Goal: Task Accomplishment & Management: Complete application form

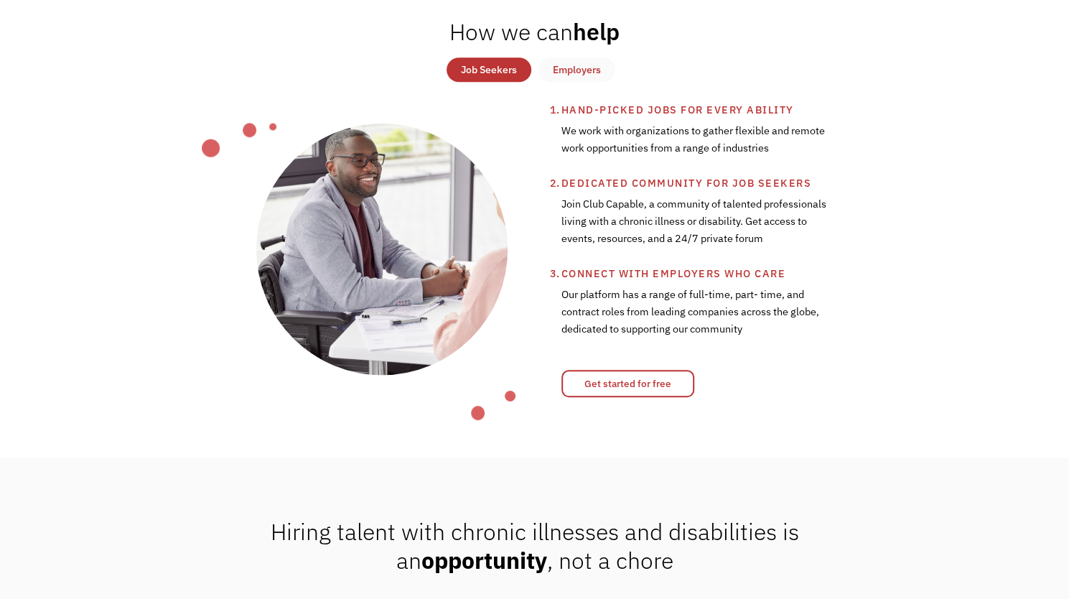
scroll to position [577, 0]
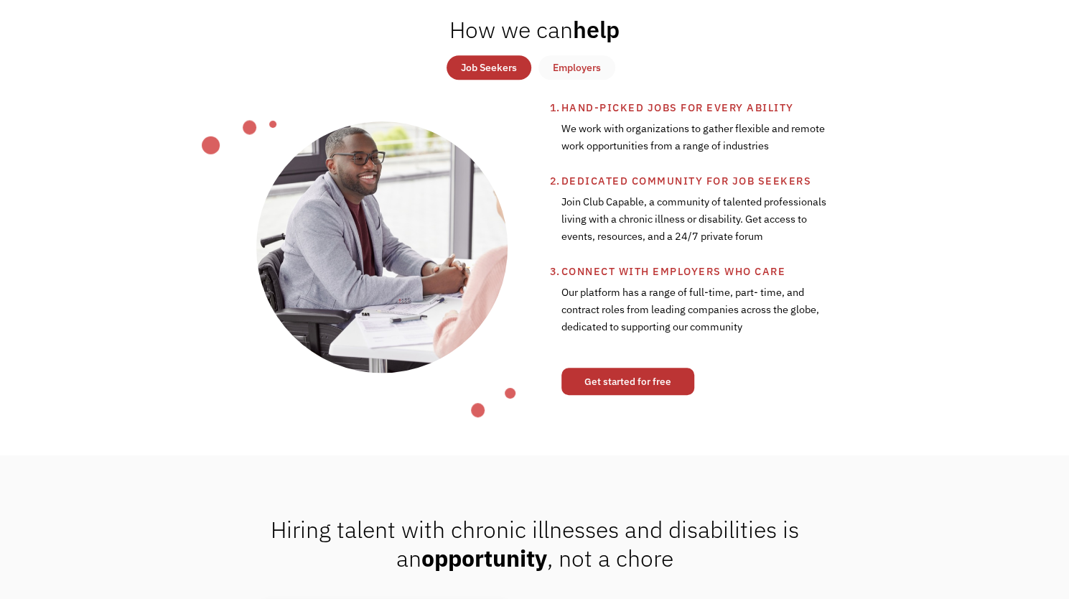
click at [615, 395] on link "Get started for free" at bounding box center [628, 381] width 133 height 27
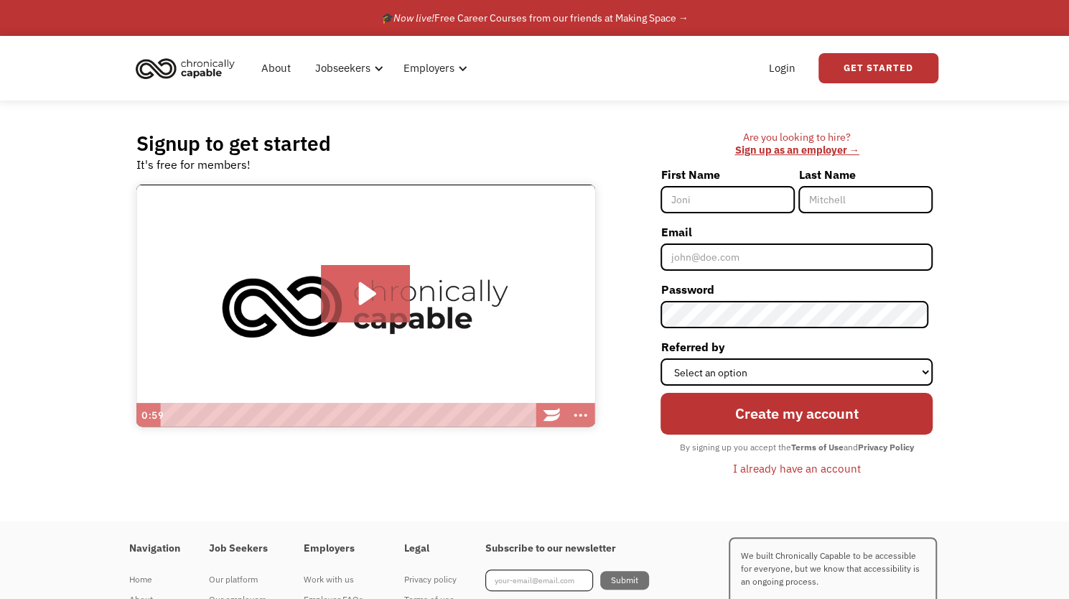
click at [711, 197] on input "First Name" at bounding box center [728, 199] width 134 height 27
type input "Jess"
type input "Brammer"
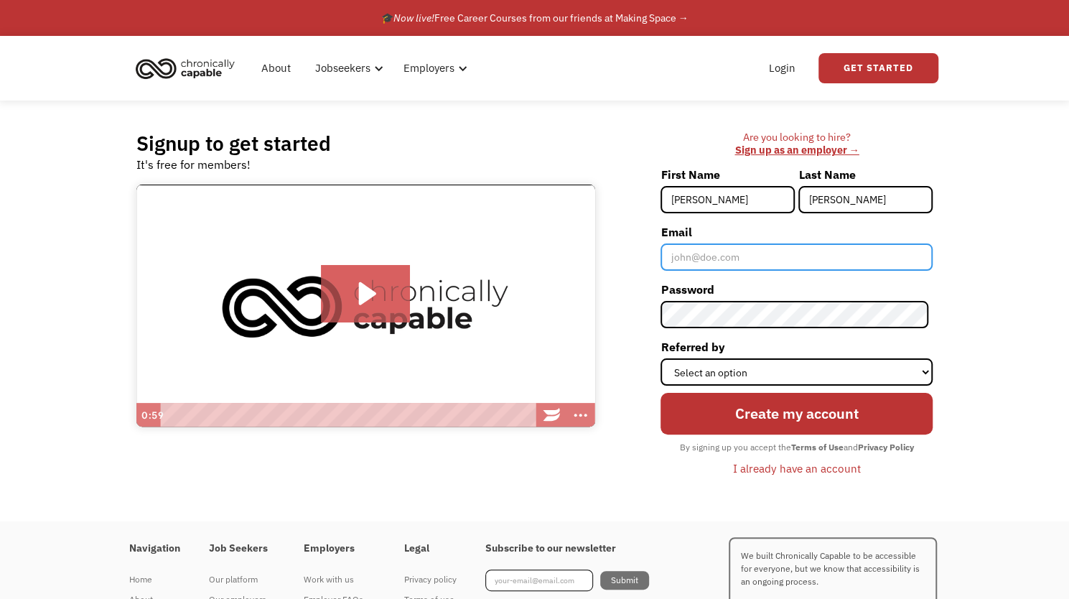
click at [744, 247] on input "Email" at bounding box center [797, 256] width 272 height 27
type input "brammerjess@gmail.com"
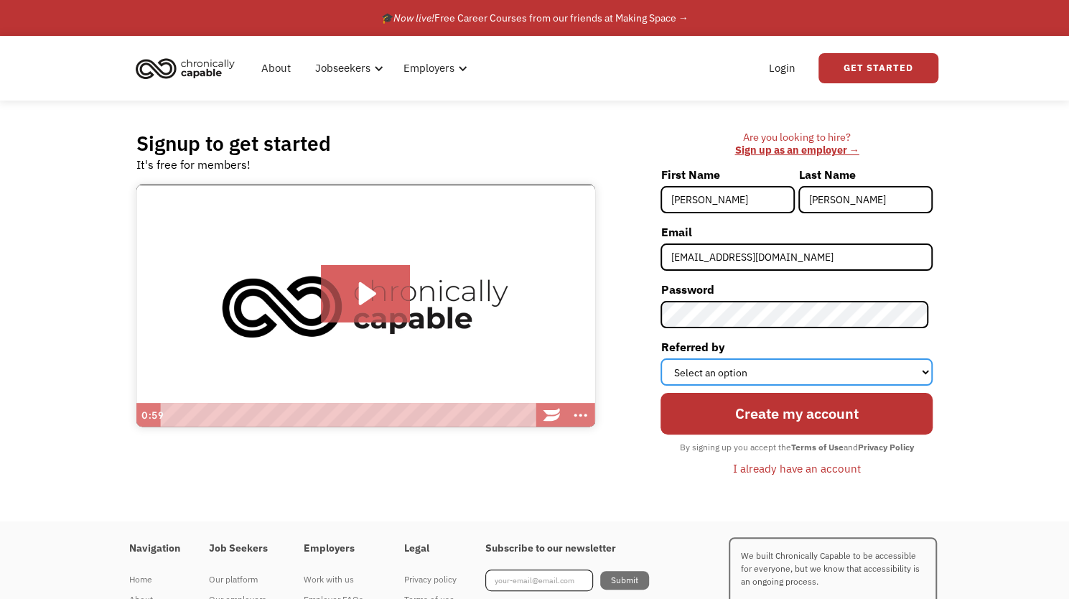
click at [744, 370] on select "Select an option Instagram Facebook Twitter Search Engine News Article Word of …" at bounding box center [797, 371] width 272 height 27
select select "Search Engine"
click at [665, 358] on select "Select an option Instagram Facebook Twitter Search Engine News Article Word of …" at bounding box center [797, 371] width 272 height 27
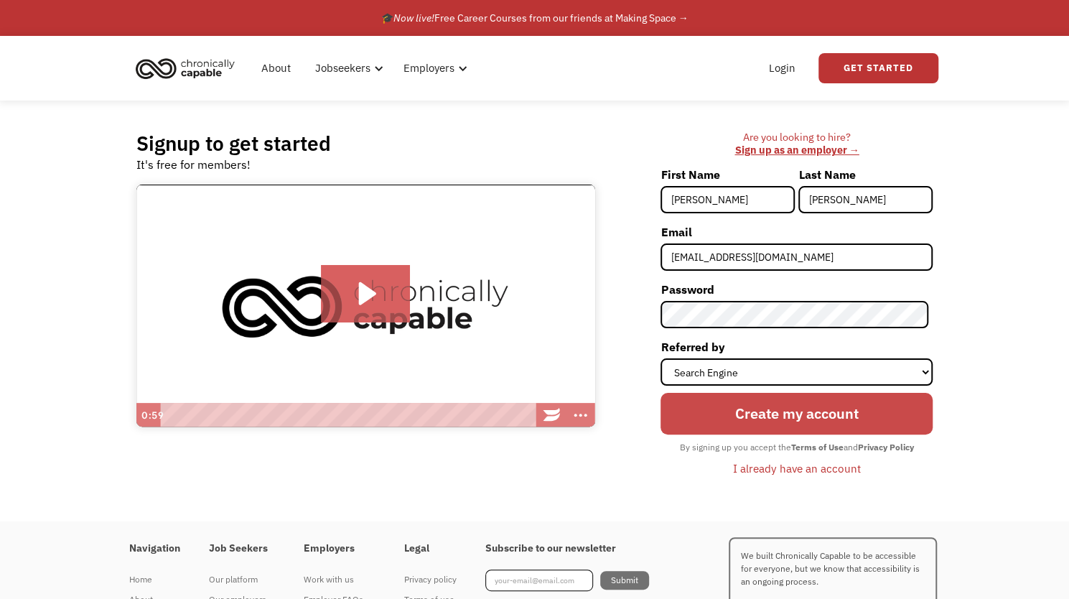
click at [766, 415] on input "Create my account" at bounding box center [797, 413] width 272 height 41
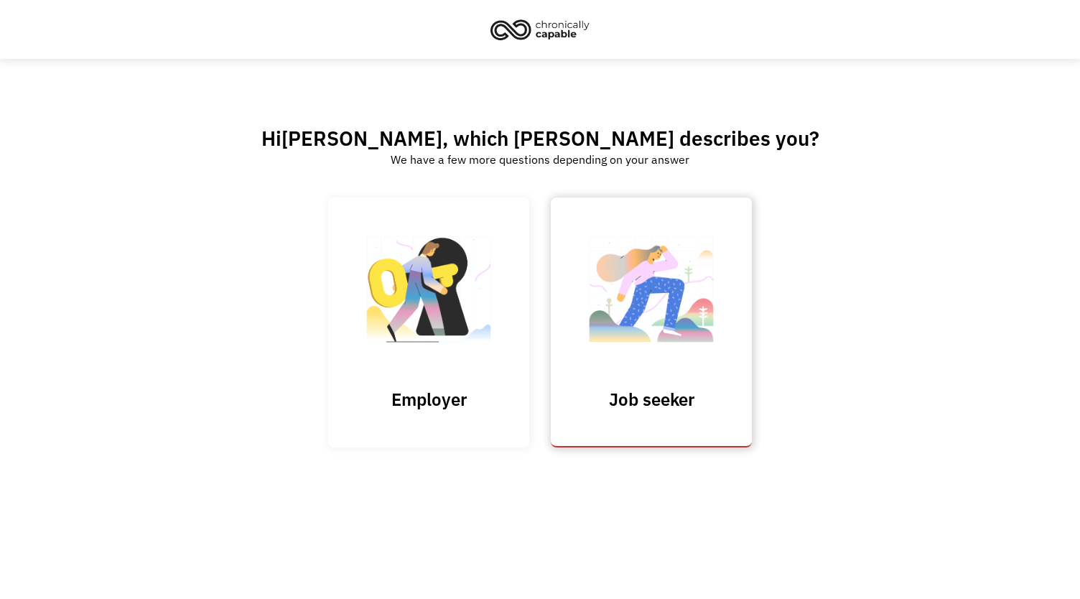
click at [626, 368] on link "Job seeker" at bounding box center [651, 321] width 201 height 249
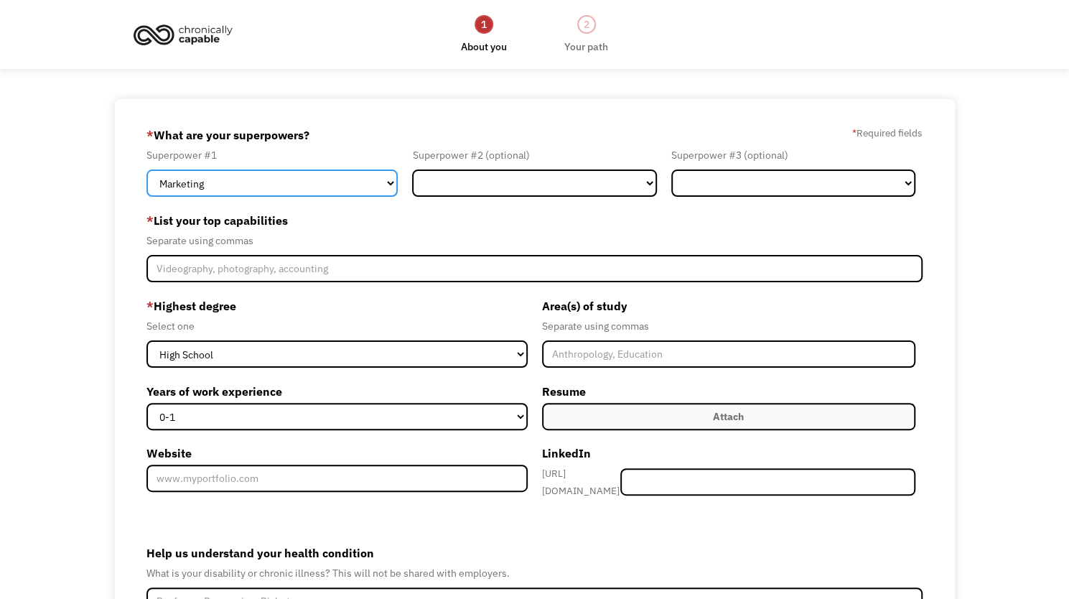
click at [345, 187] on select "Marketing Human Resources Finance Technology Operations Sales Industrial & Manu…" at bounding box center [271, 182] width 251 height 27
select select "Administration"
click at [146, 169] on select "Marketing Human Resources Finance Technology Operations Sales Industrial & Manu…" at bounding box center [271, 182] width 251 height 27
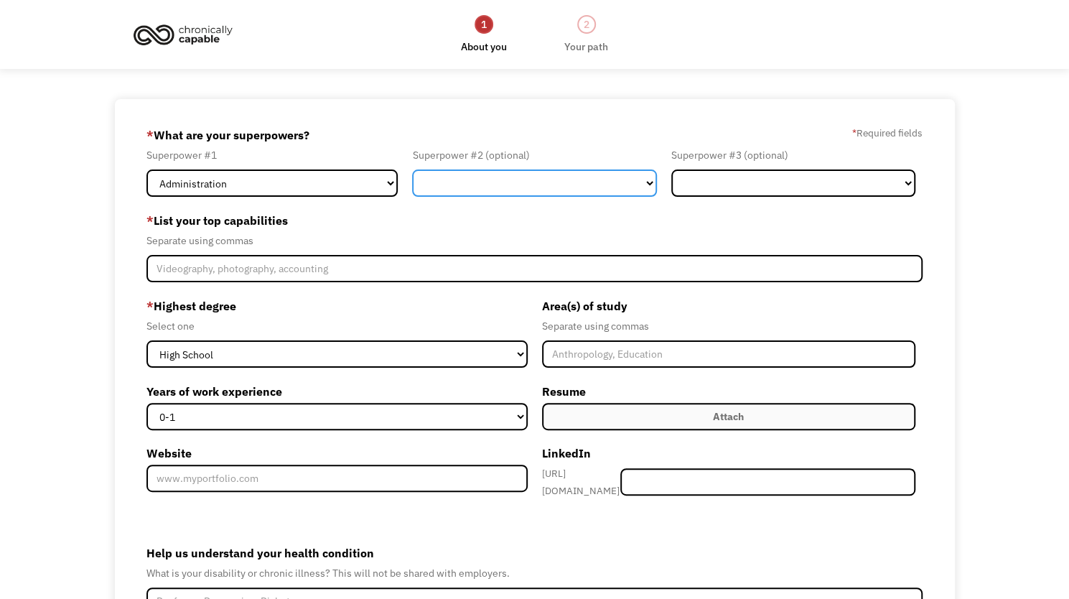
click at [438, 185] on select "Marketing Human Resources Finance Technology Operations Sales Industrial & Manu…" at bounding box center [534, 182] width 244 height 27
select select "Customer Service"
click at [412, 169] on select "Marketing Human Resources Finance Technology Operations Sales Industrial & Manu…" at bounding box center [534, 182] width 244 height 27
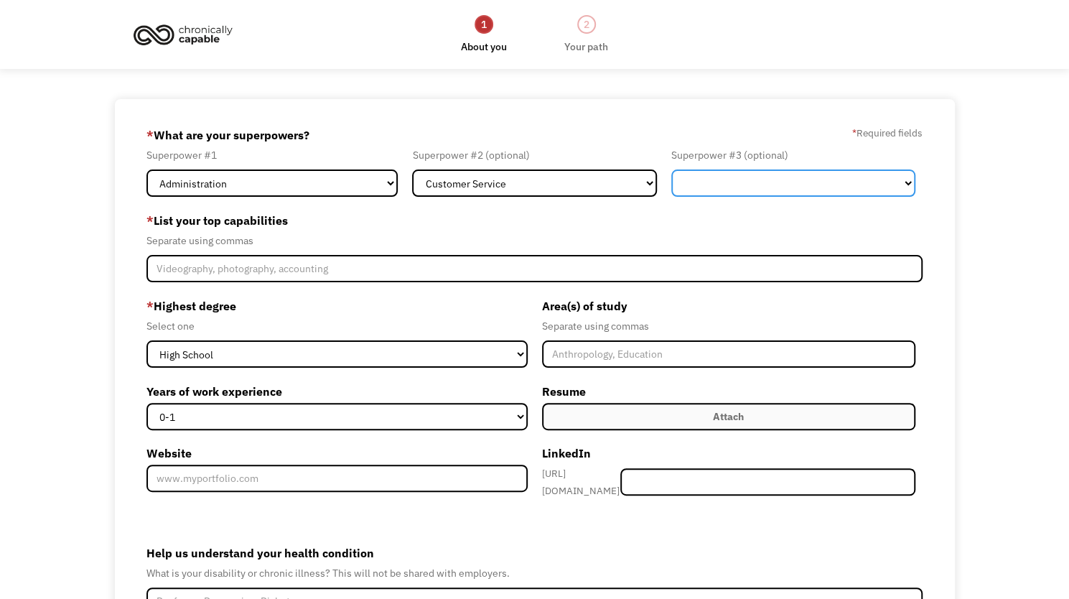
click at [717, 180] on select "Marketing Human Resources Finance Technology Operations Sales Industrial & Manu…" at bounding box center [793, 182] width 244 height 27
select select "Operations"
click at [671, 169] on select "Marketing Human Resources Finance Technology Operations Sales Industrial & Manu…" at bounding box center [793, 182] width 244 height 27
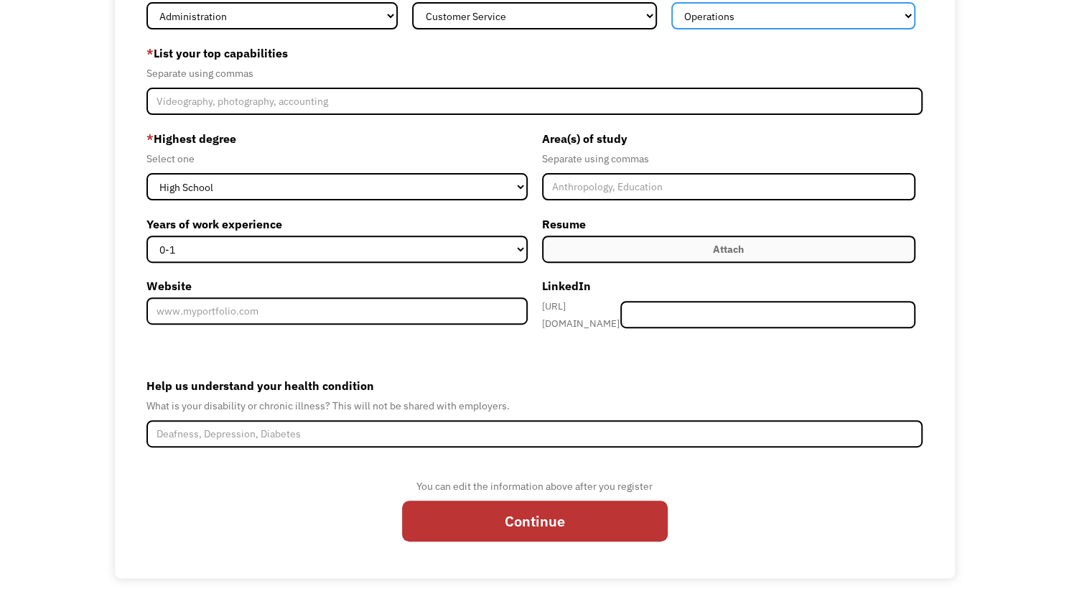
scroll to position [169, 0]
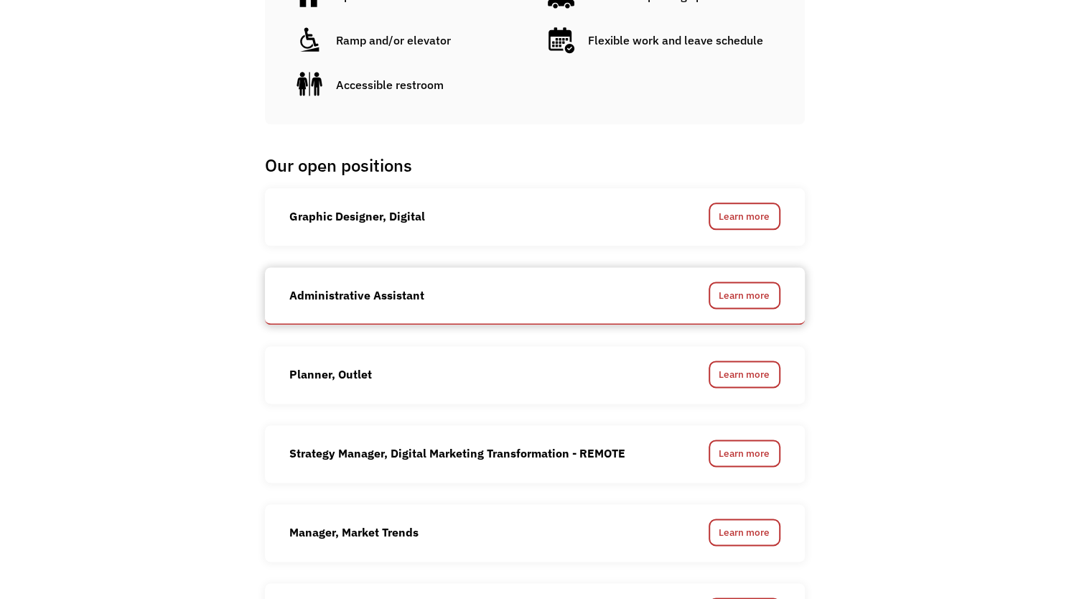
scroll to position [939, 0]
click at [724, 282] on link "Learn more" at bounding box center [745, 295] width 72 height 27
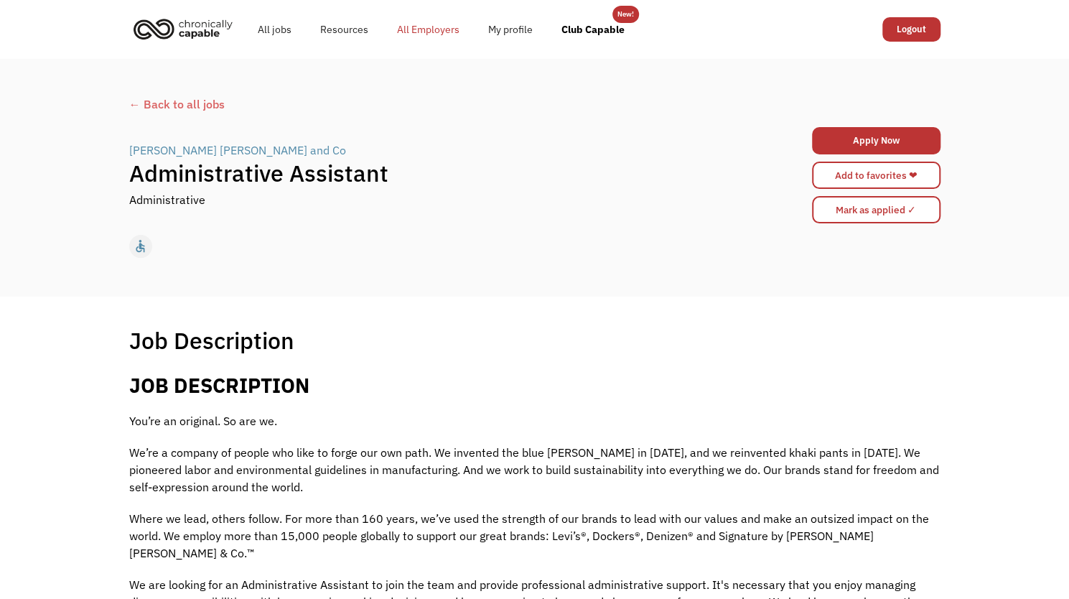
click at [410, 22] on link "All Employers" at bounding box center [428, 29] width 91 height 46
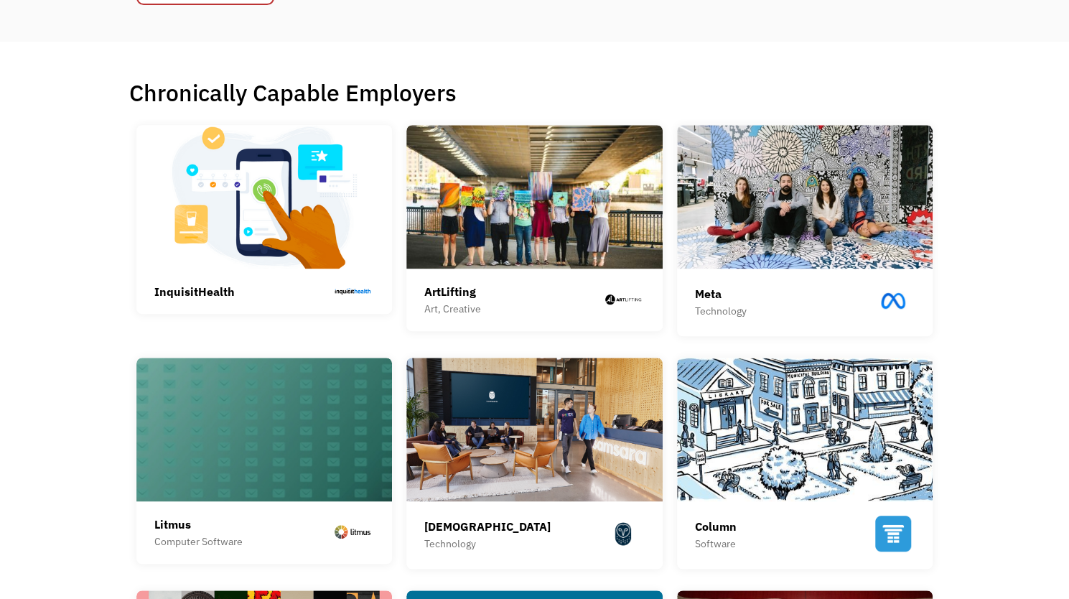
scroll to position [293, 0]
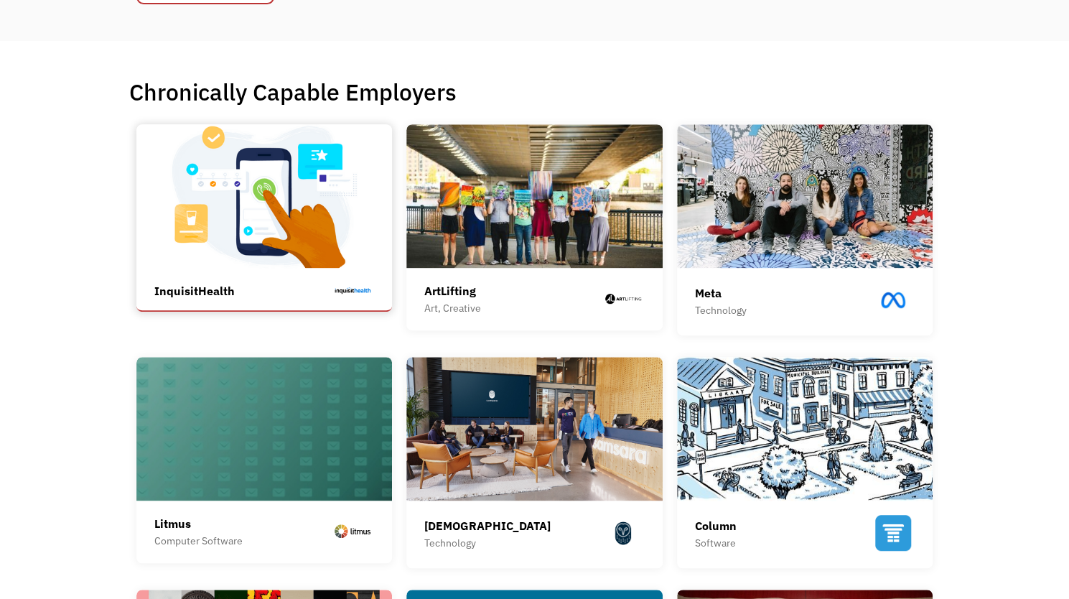
click at [221, 295] on div "InquisitHealth" at bounding box center [194, 290] width 80 height 17
click at [480, 250] on img at bounding box center [534, 196] width 256 height 144
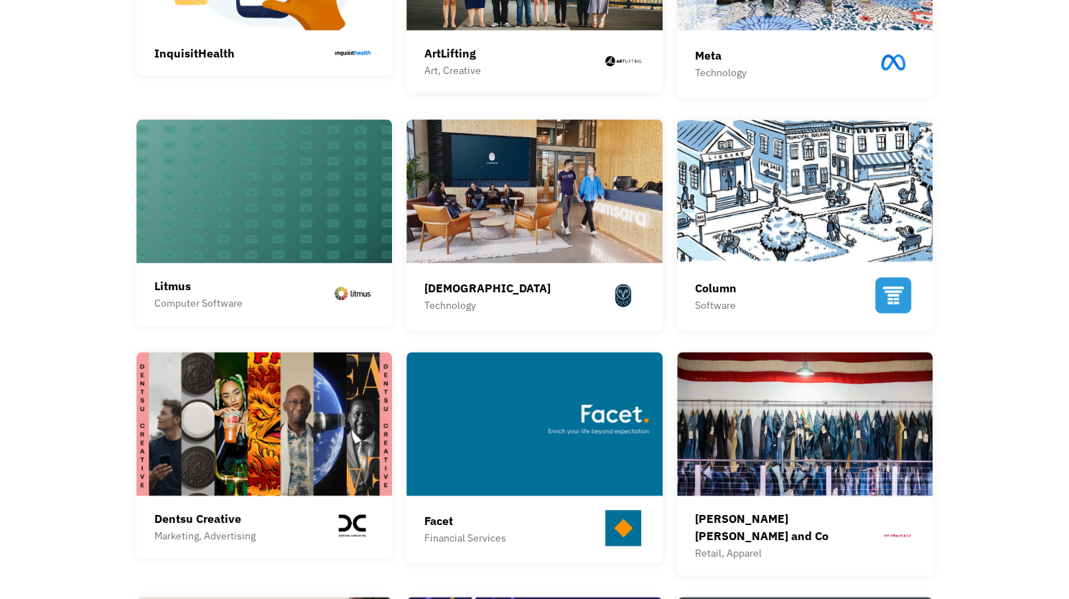
scroll to position [532, 0]
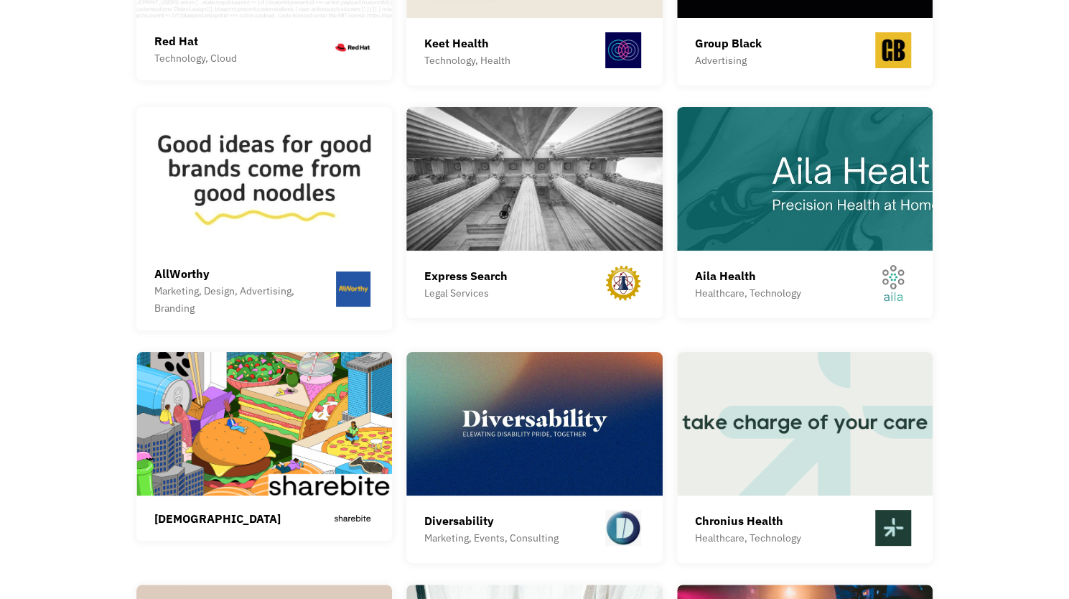
scroll to position [3167, 0]
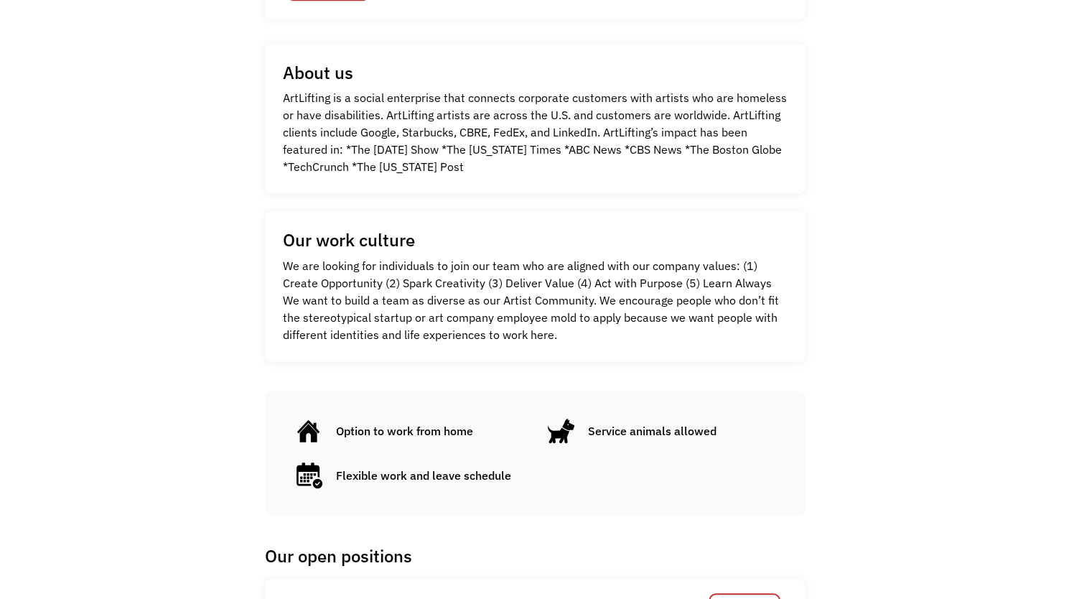
scroll to position [435, 0]
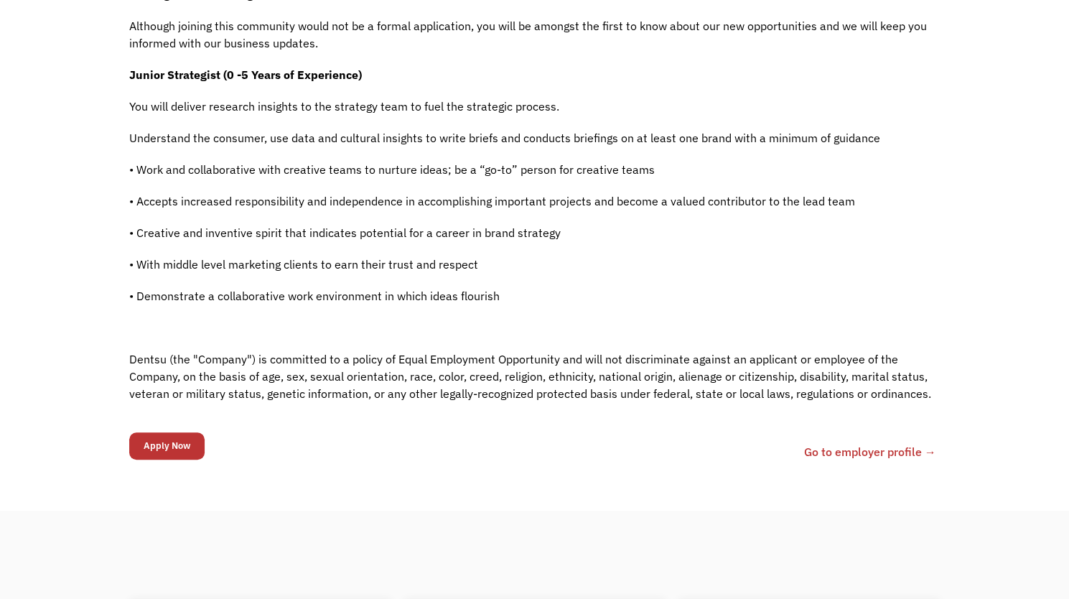
scroll to position [437, 0]
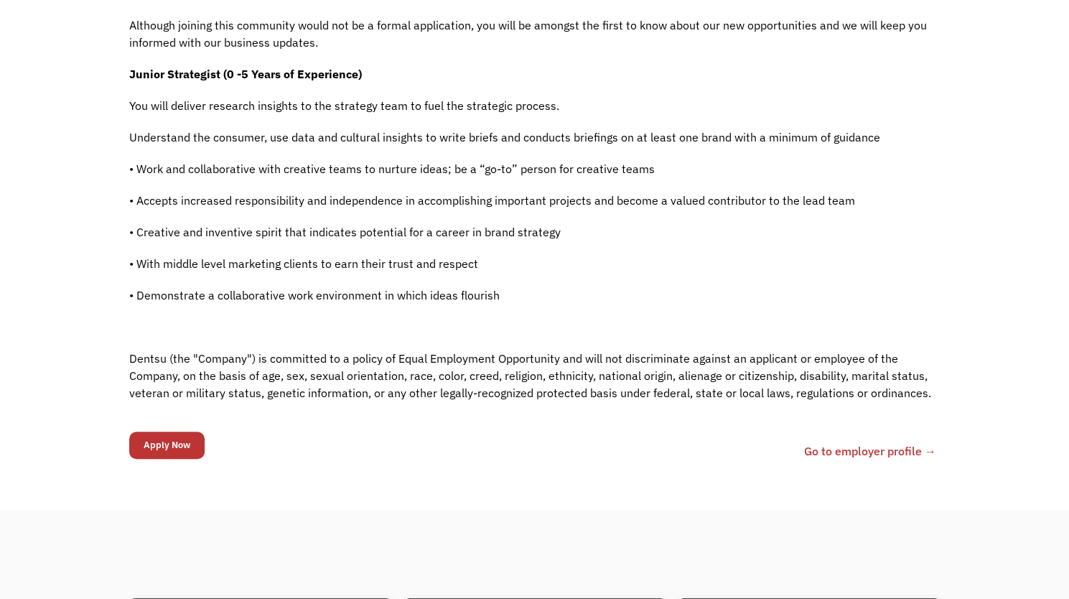
click at [834, 450] on link "Go to employer profile →" at bounding box center [870, 450] width 132 height 17
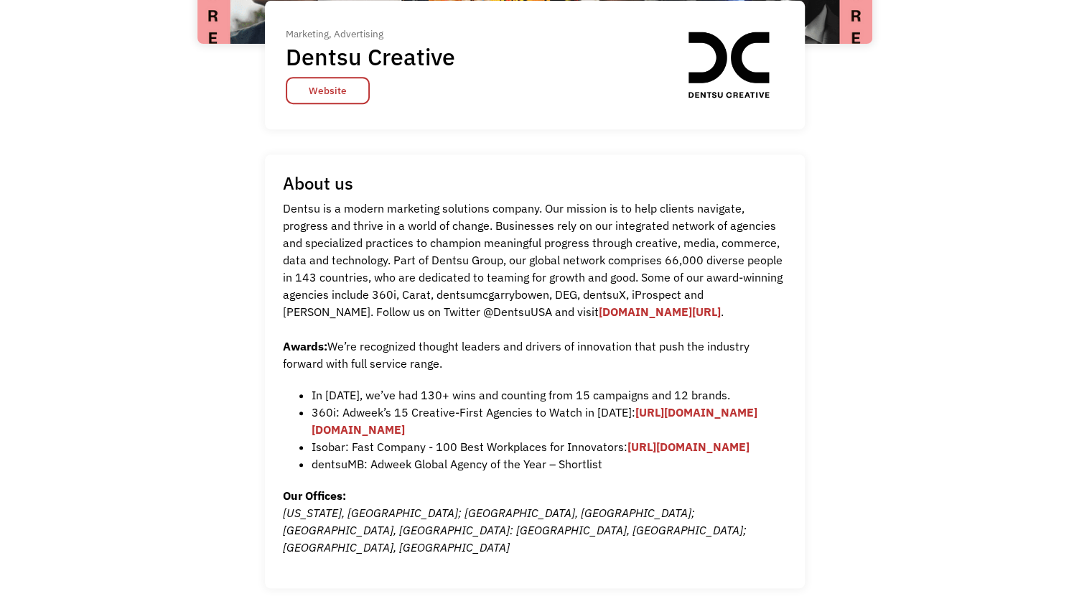
scroll to position [336, 0]
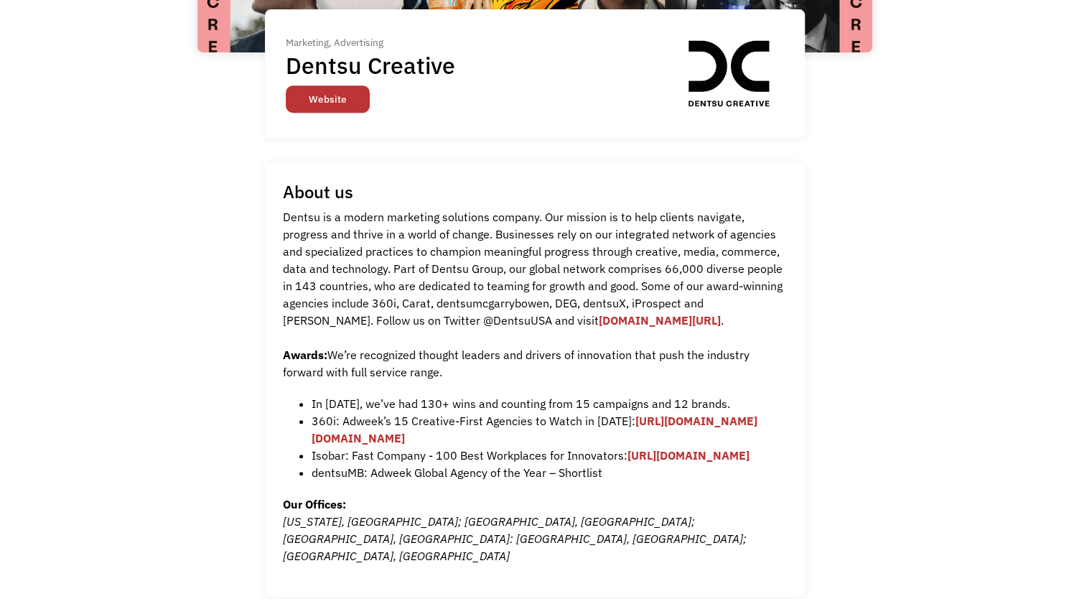
click at [333, 100] on link "Website" at bounding box center [328, 98] width 84 height 27
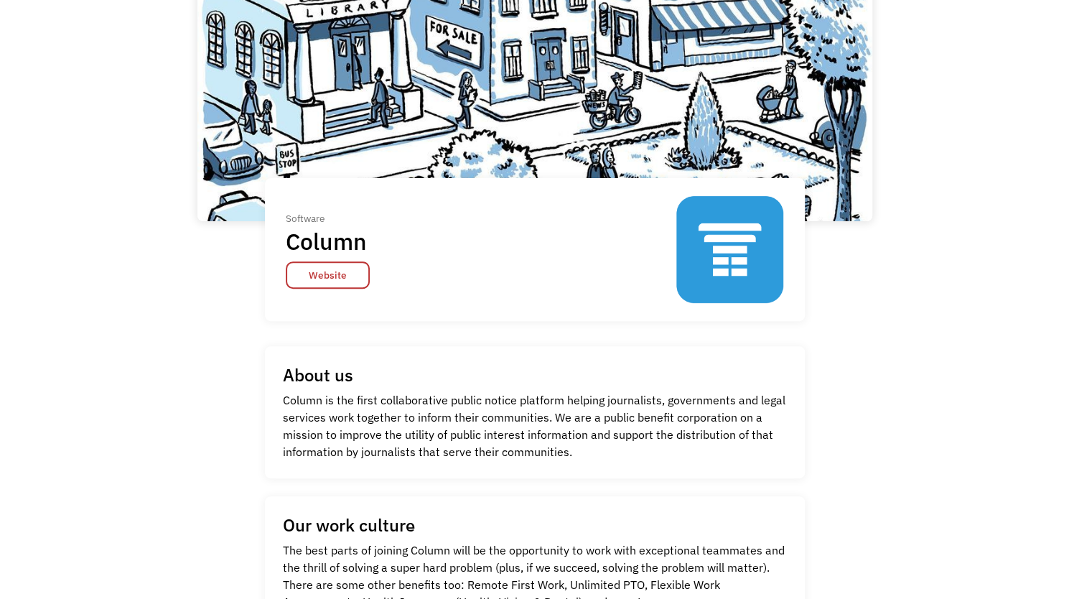
scroll to position [166, 0]
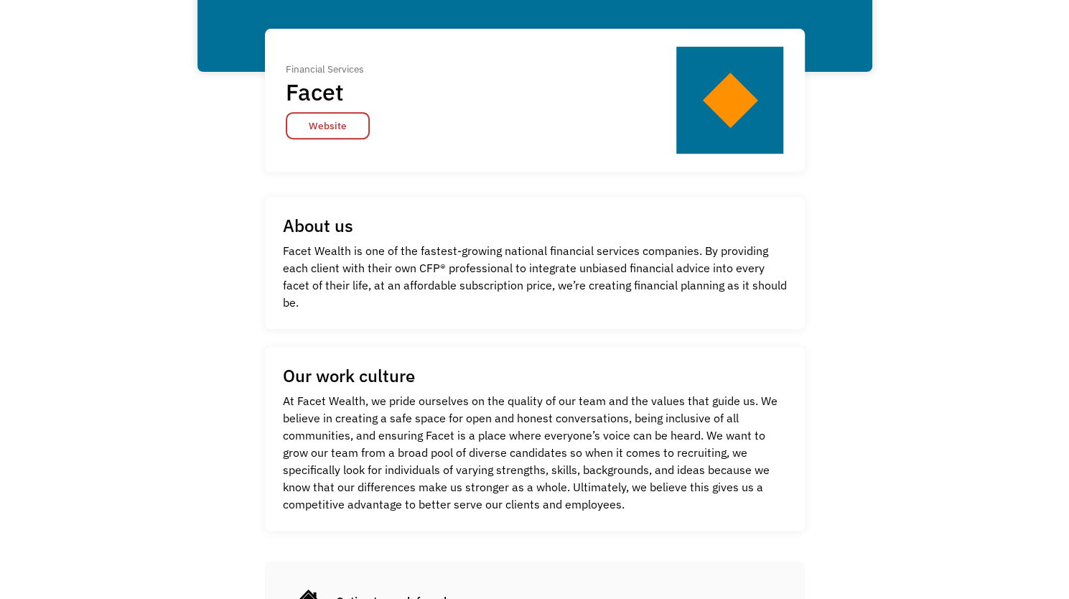
scroll to position [312, 0]
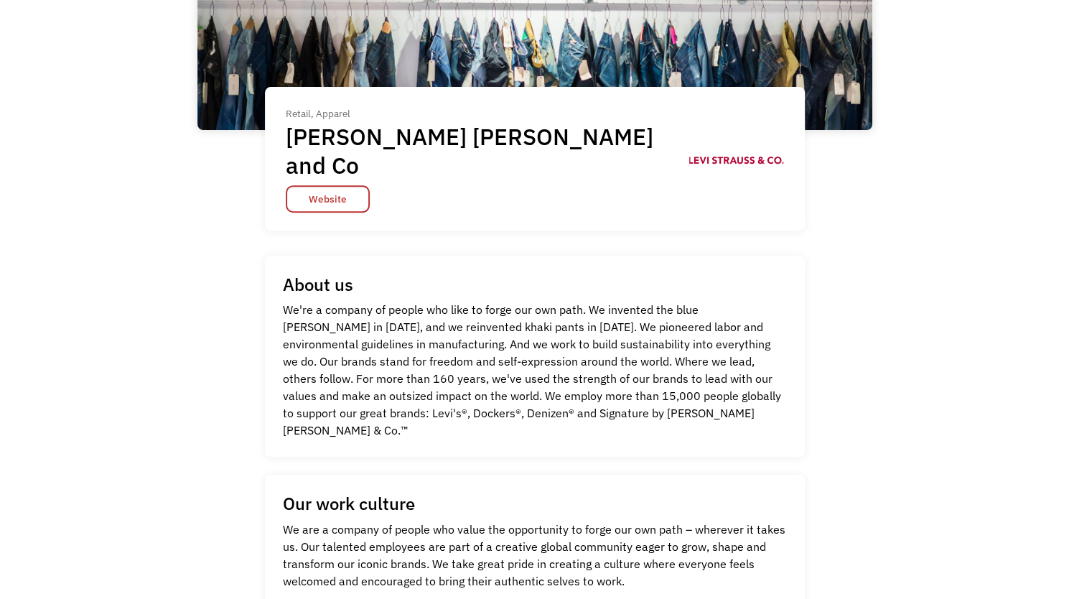
scroll to position [281, 0]
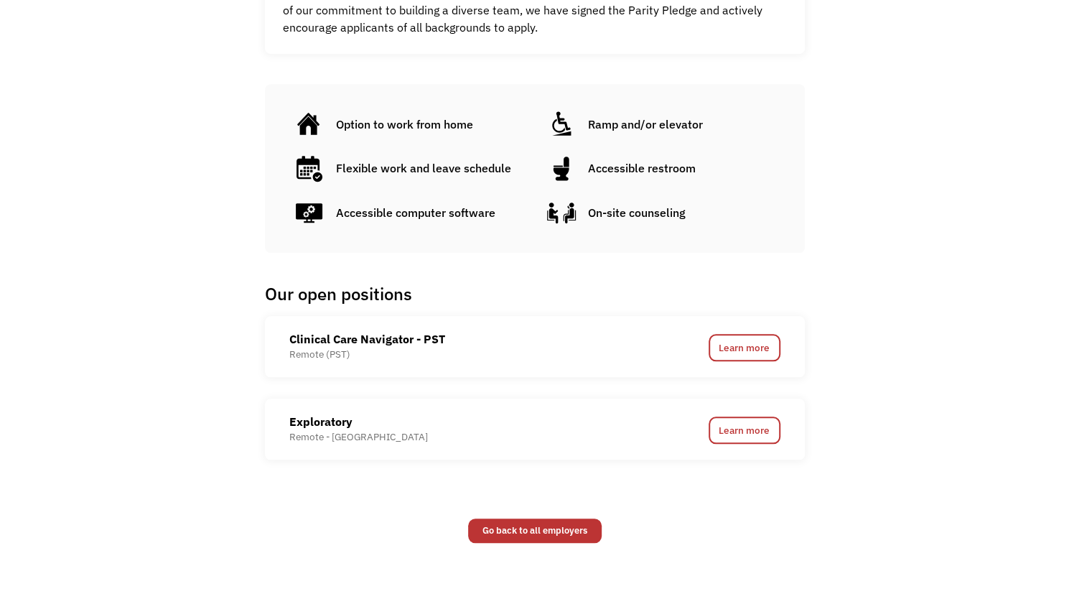
scroll to position [629, 0]
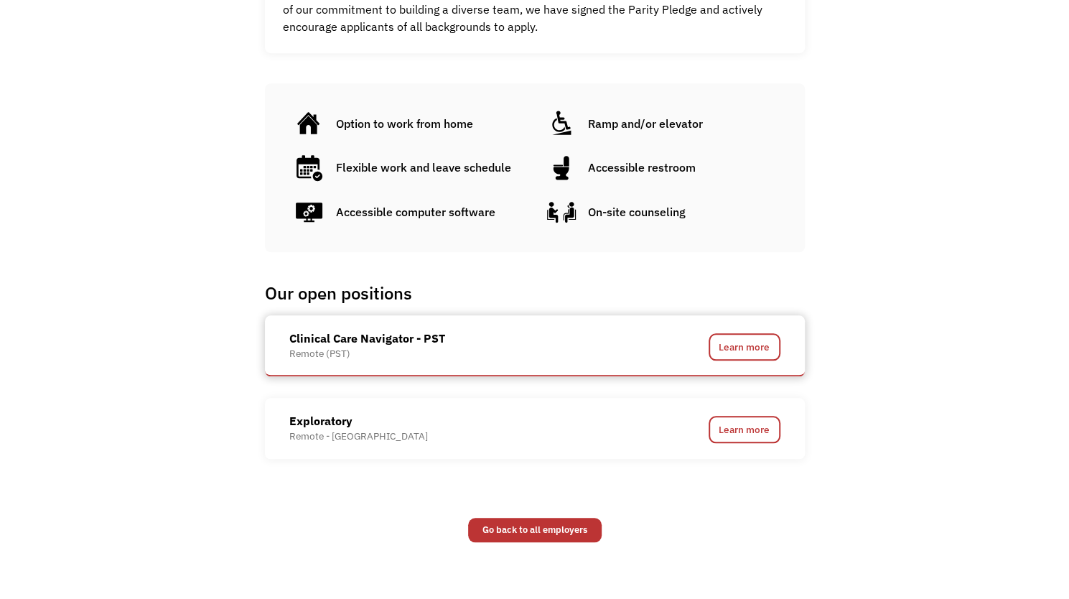
click at [429, 350] on div "Remote (PST)" at bounding box center [367, 354] width 156 height 14
click at [730, 340] on link "Learn more" at bounding box center [745, 346] width 72 height 27
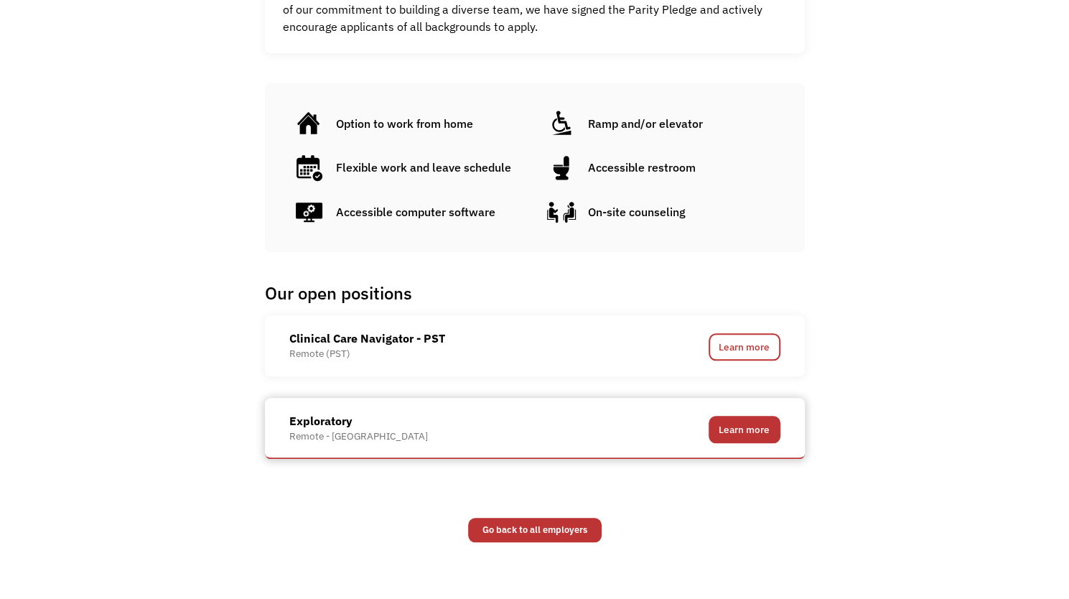
click at [712, 435] on link "Learn more" at bounding box center [745, 429] width 72 height 27
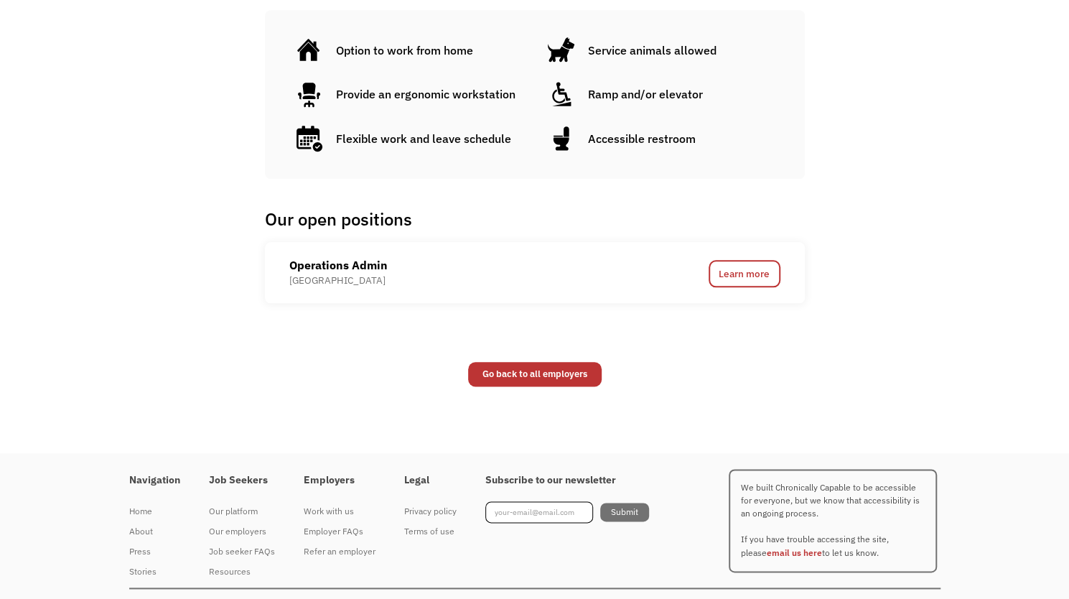
scroll to position [843, 0]
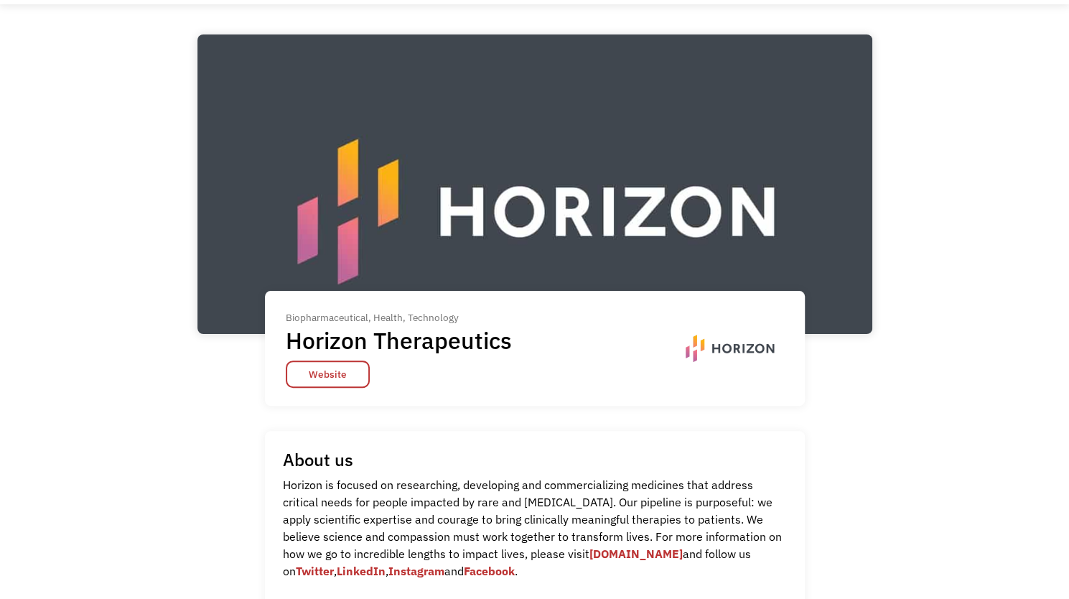
scroll to position [29, 0]
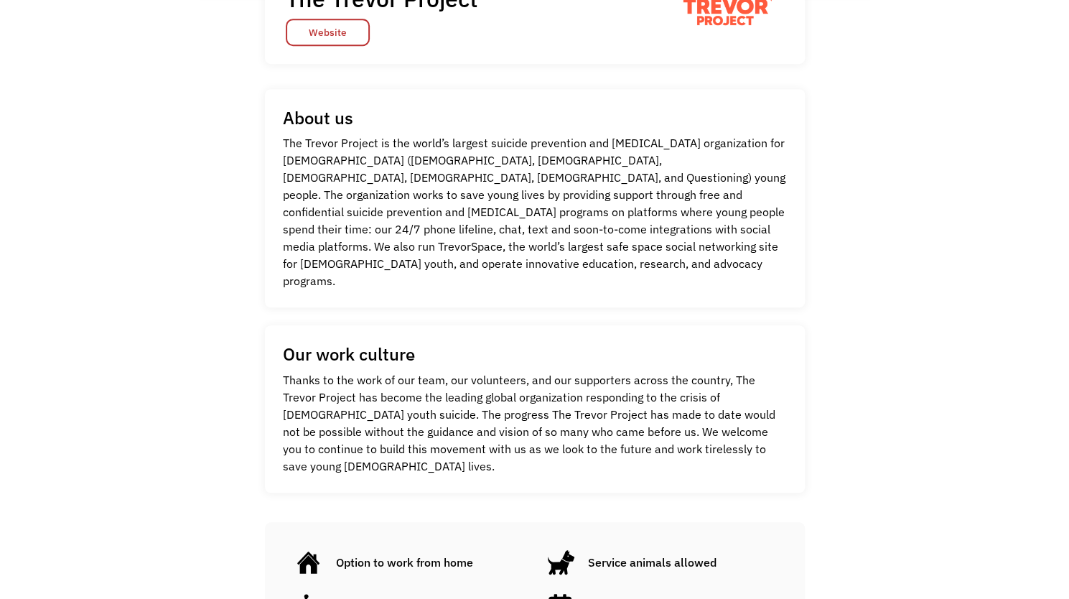
scroll to position [396, 0]
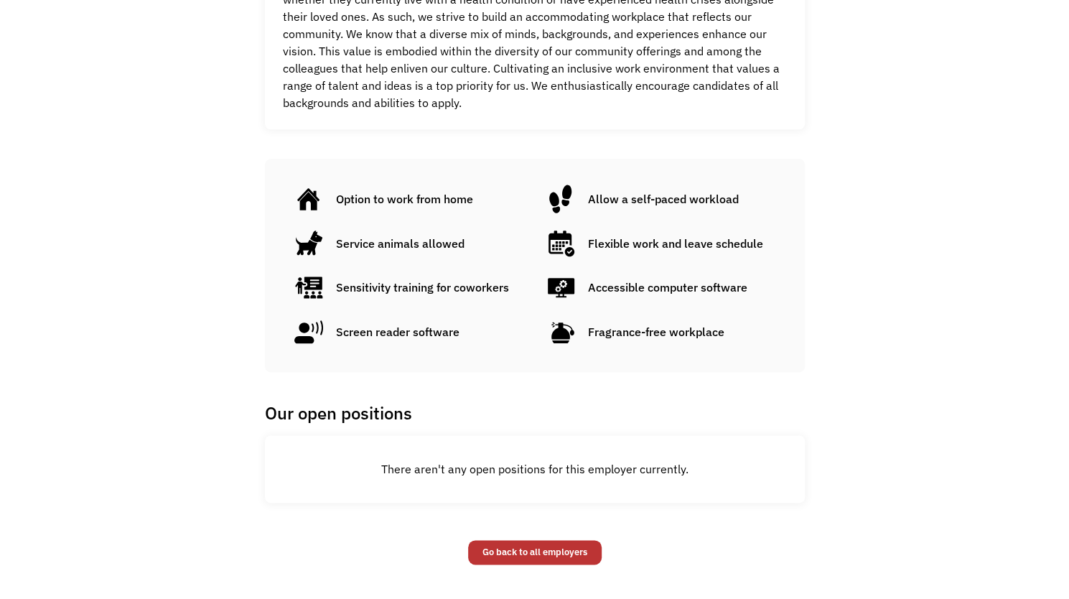
scroll to position [839, 0]
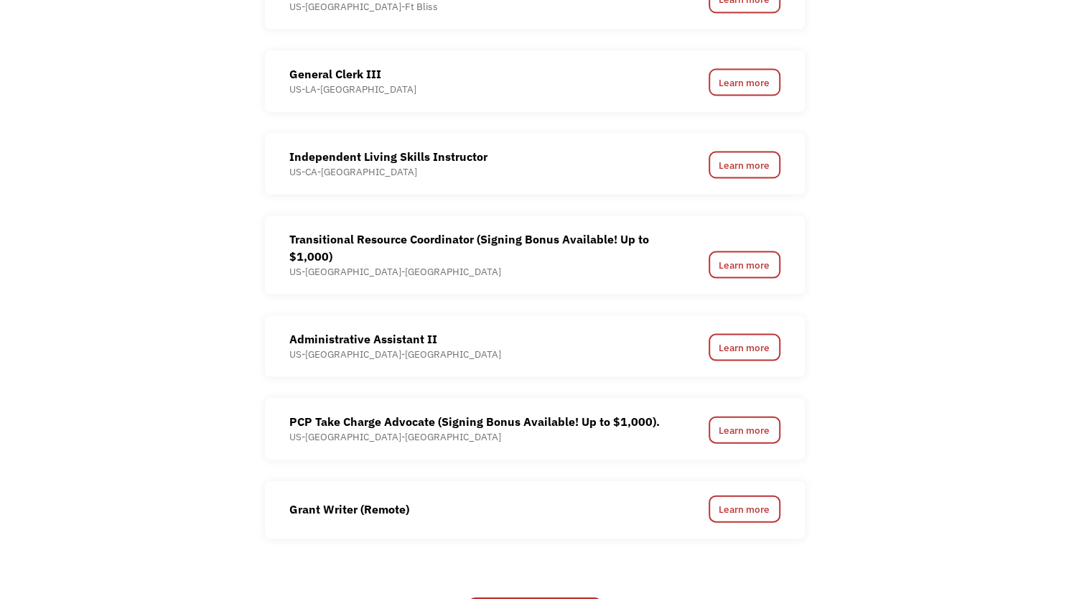
scroll to position [1586, 0]
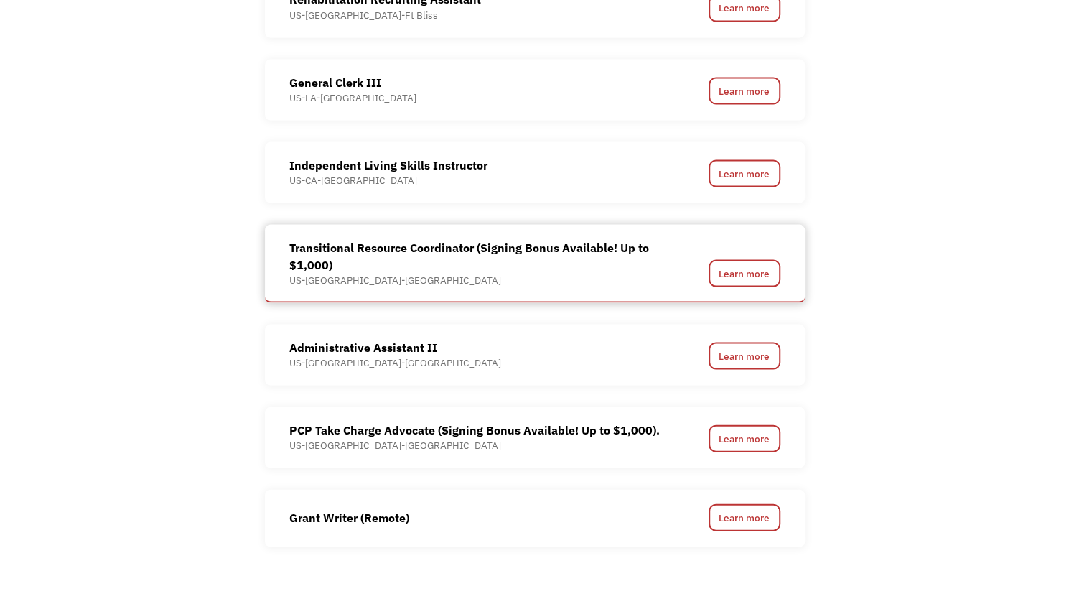
click at [379, 270] on div "Transitional Resource Coordinator (Signing Bonus Available! Up to $1,000)" at bounding box center [476, 255] width 374 height 34
click at [758, 272] on link "Learn more" at bounding box center [745, 272] width 72 height 27
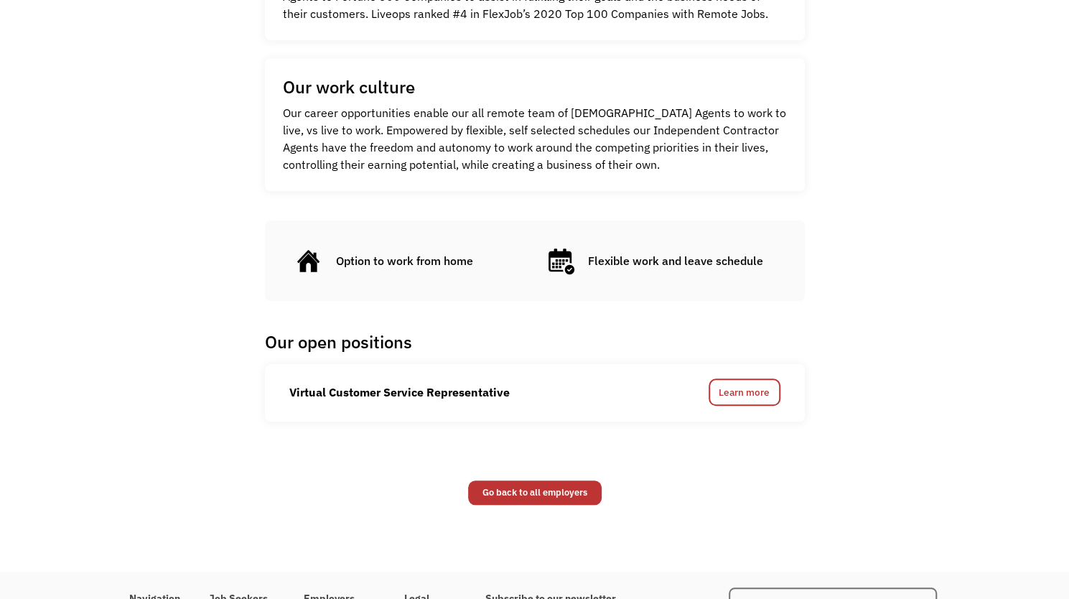
scroll to position [576, 0]
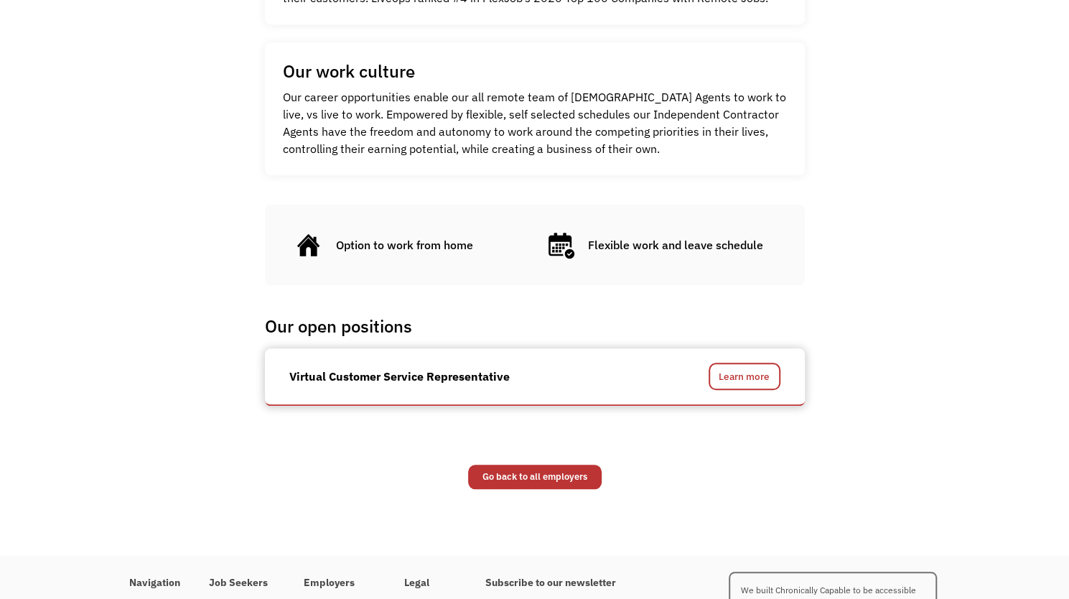
click at [705, 370] on div "Virtual Customer Service Representative Learn more" at bounding box center [534, 376] width 491 height 27
click at [711, 373] on link "Learn more" at bounding box center [745, 376] width 72 height 27
click at [180, 140] on div "Go Back BPO. Virtual, flexible, remote Customer Service, Support and Sales. Liv…" at bounding box center [534, 4] width 1069 height 983
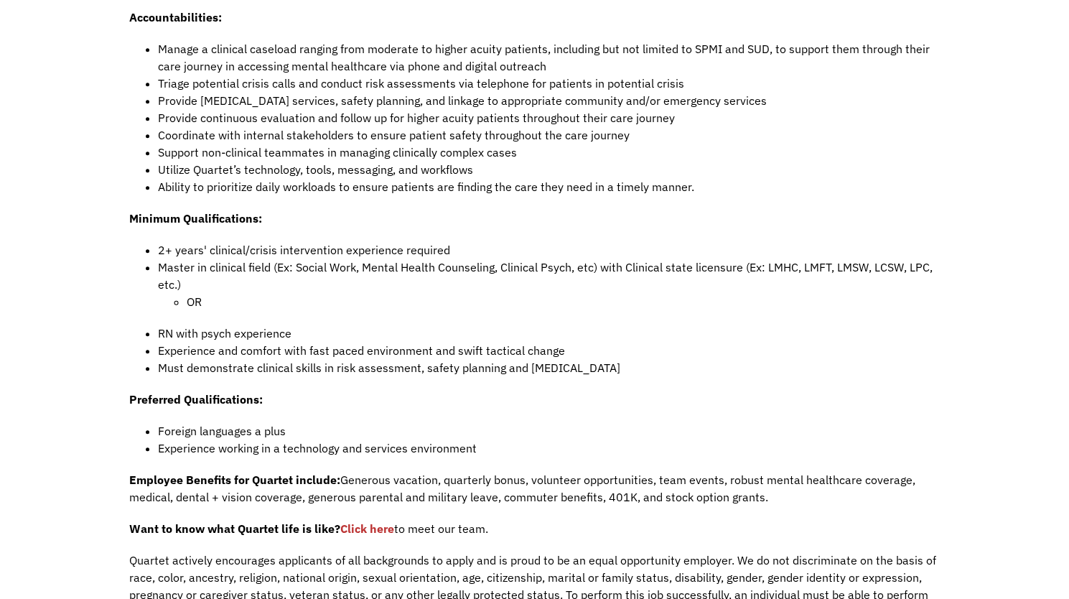
scroll to position [816, 0]
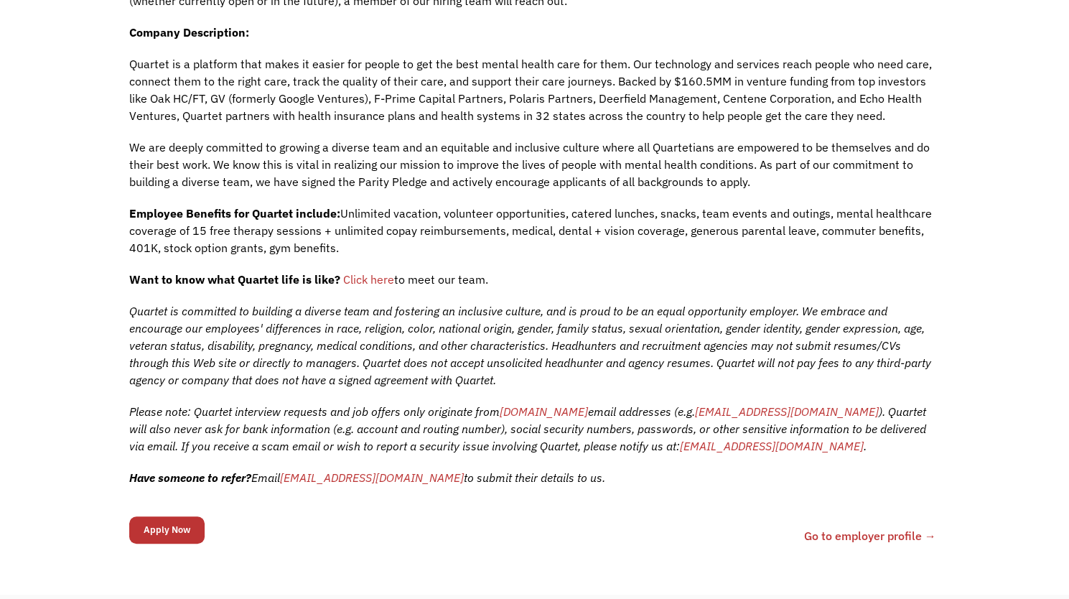
scroll to position [348, 0]
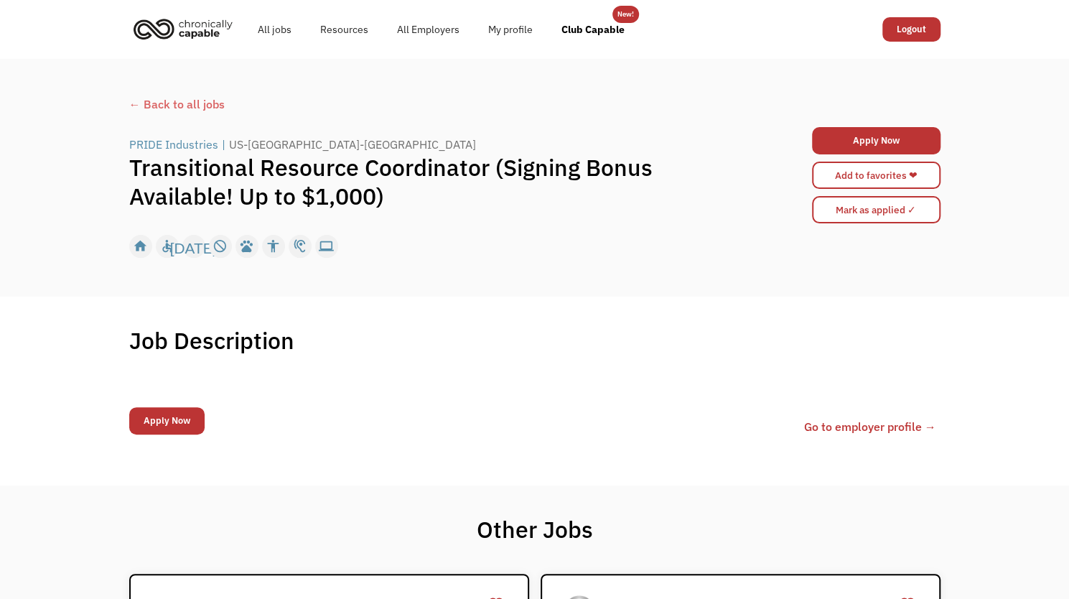
click at [179, 98] on div "← Back to all jobs" at bounding box center [534, 103] width 811 height 17
click at [194, 144] on div "PRIDE Industries" at bounding box center [173, 144] width 89 height 17
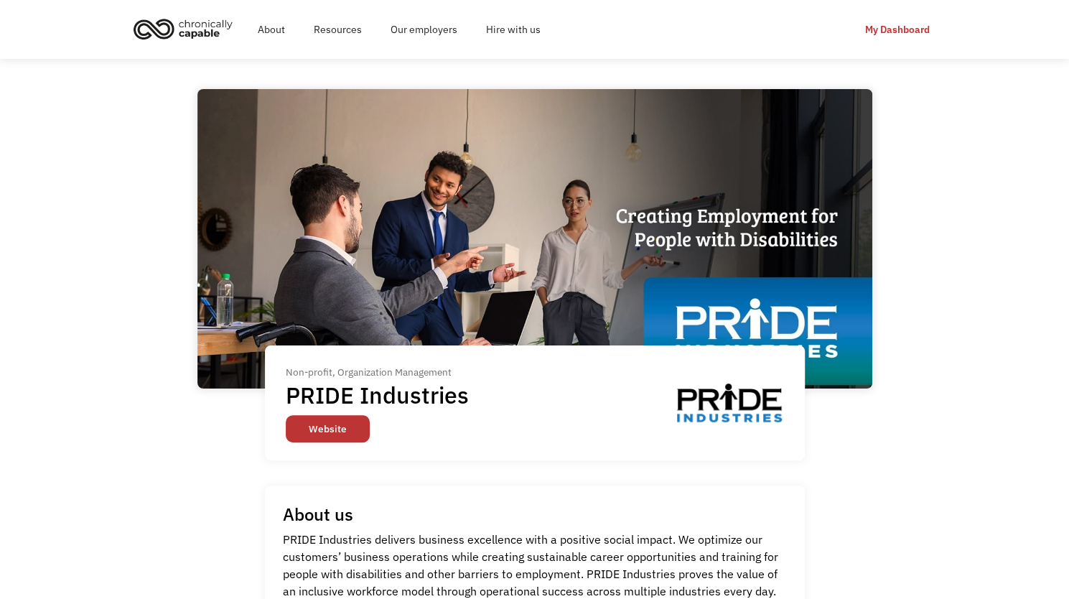
click at [327, 424] on link "Website" at bounding box center [328, 428] width 84 height 27
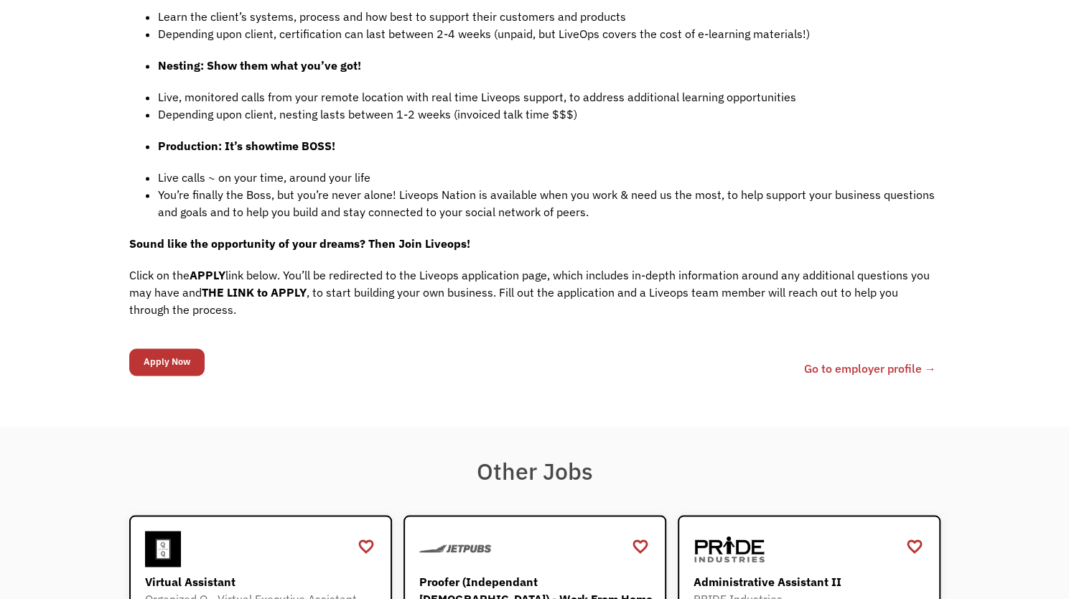
scroll to position [1463, 0]
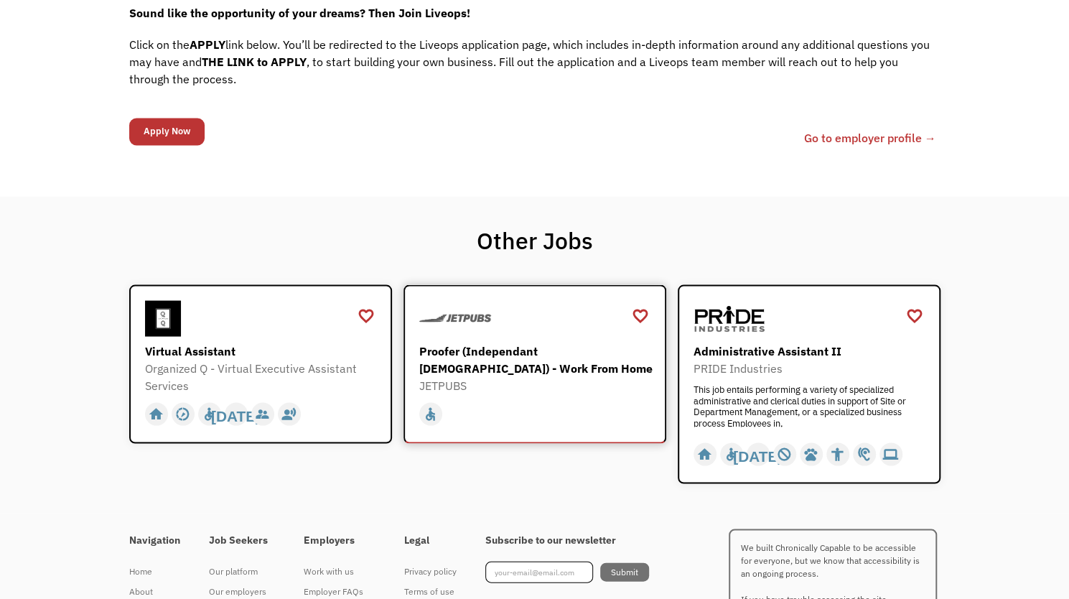
click at [538, 342] on div "Proofer (Independant [DEMOGRAPHIC_DATA]) - Work From Home" at bounding box center [536, 359] width 235 height 34
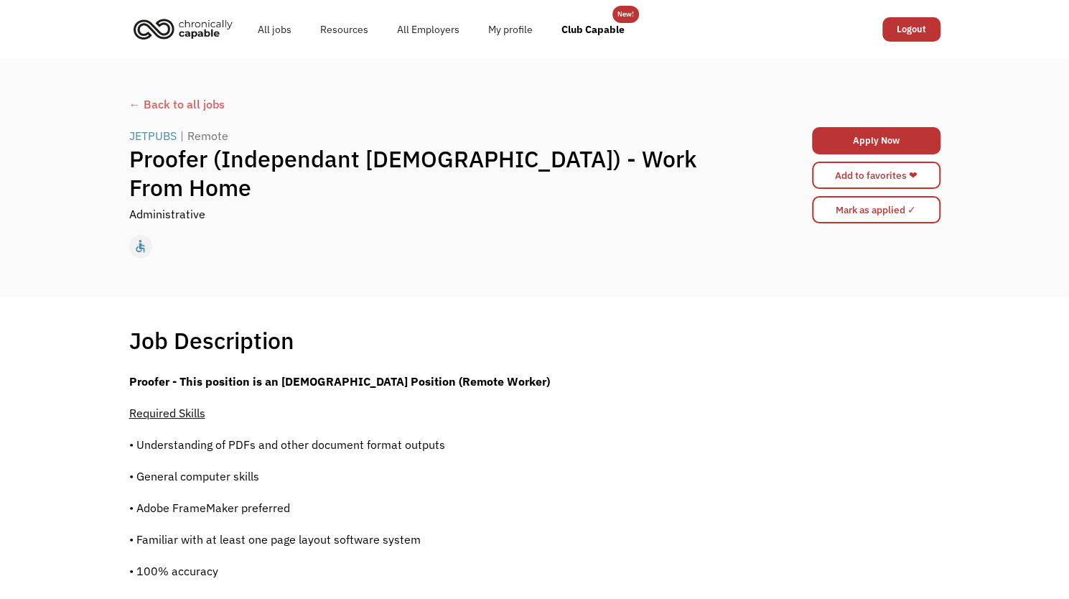
click at [175, 108] on div "← Back to all jobs" at bounding box center [534, 103] width 811 height 17
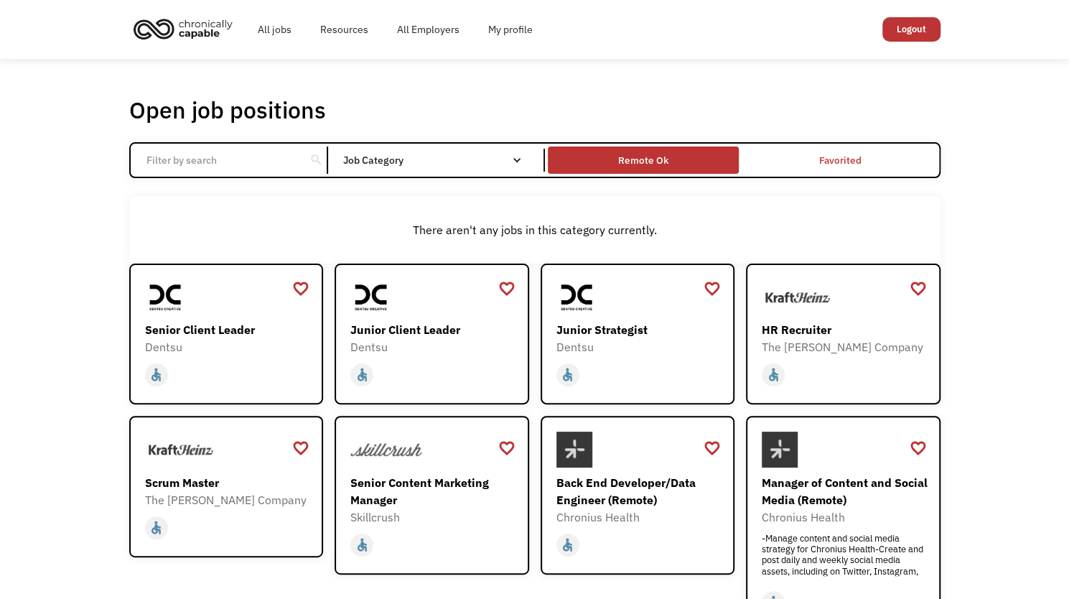
click at [634, 157] on div "Remote Ok" at bounding box center [643, 160] width 50 height 17
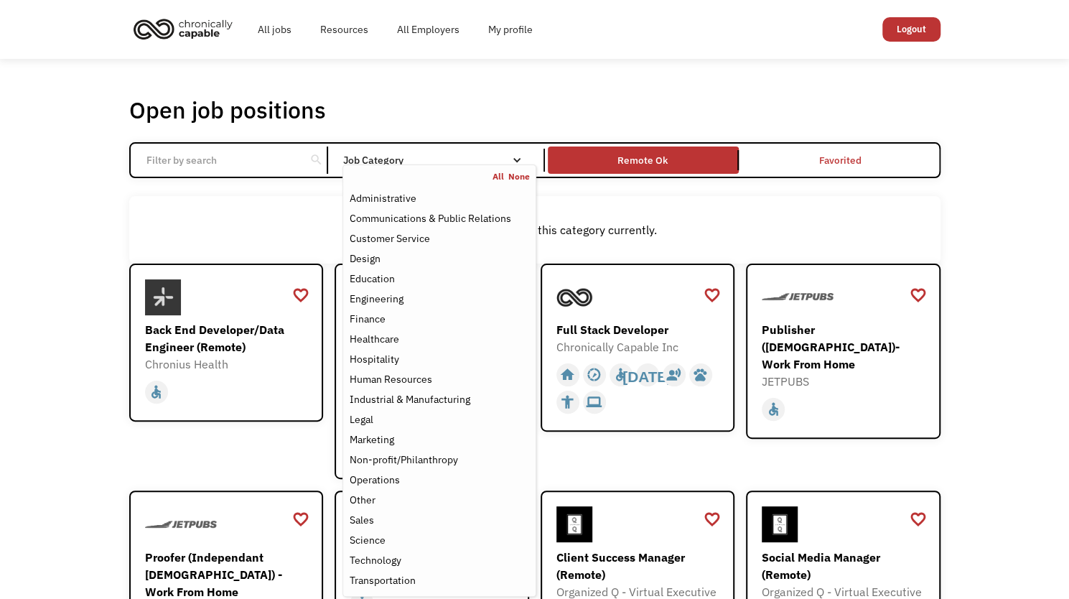
click at [399, 157] on div "Job Category" at bounding box center [439, 160] width 193 height 10
click at [431, 153] on div "Job Category" at bounding box center [439, 160] width 193 height 23
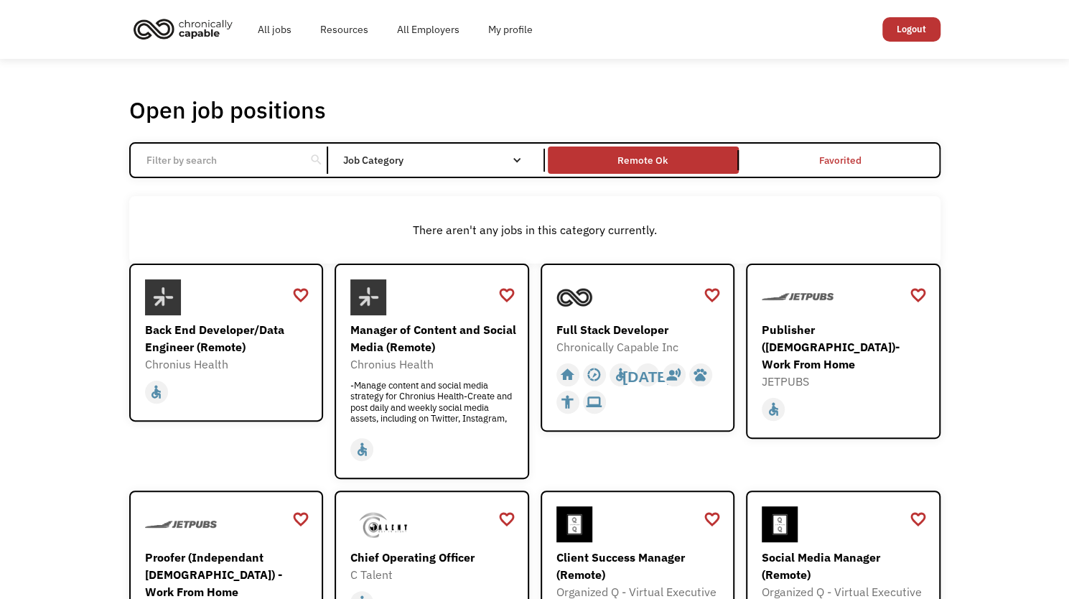
click at [297, 212] on div "There aren't any jobs in this category currently." at bounding box center [534, 229] width 811 height 67
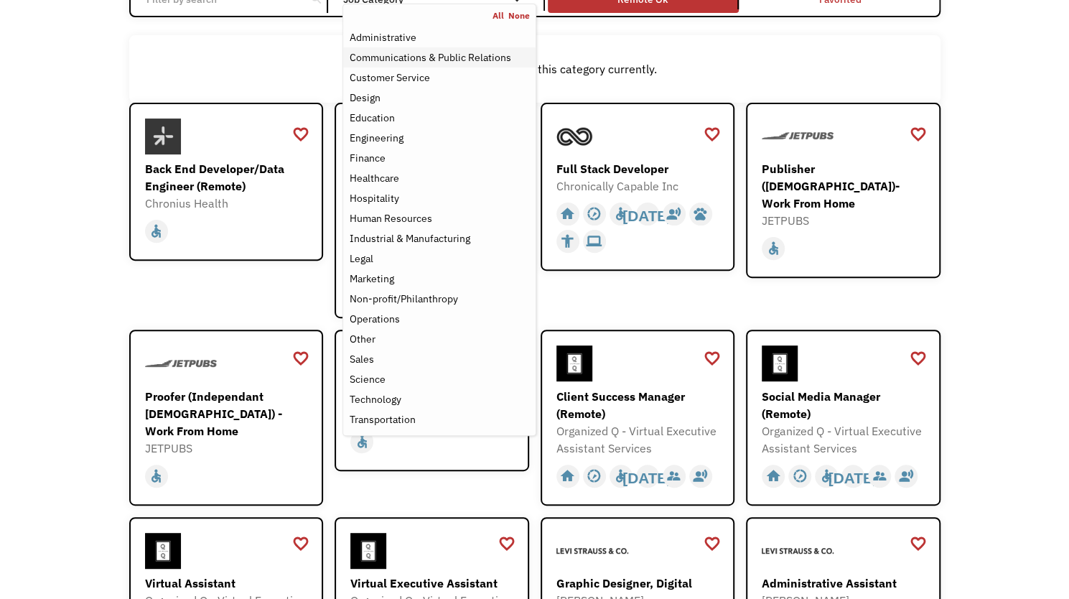
scroll to position [162, 0]
click at [416, 295] on div "Non-profit/Philanthropy" at bounding box center [403, 297] width 108 height 17
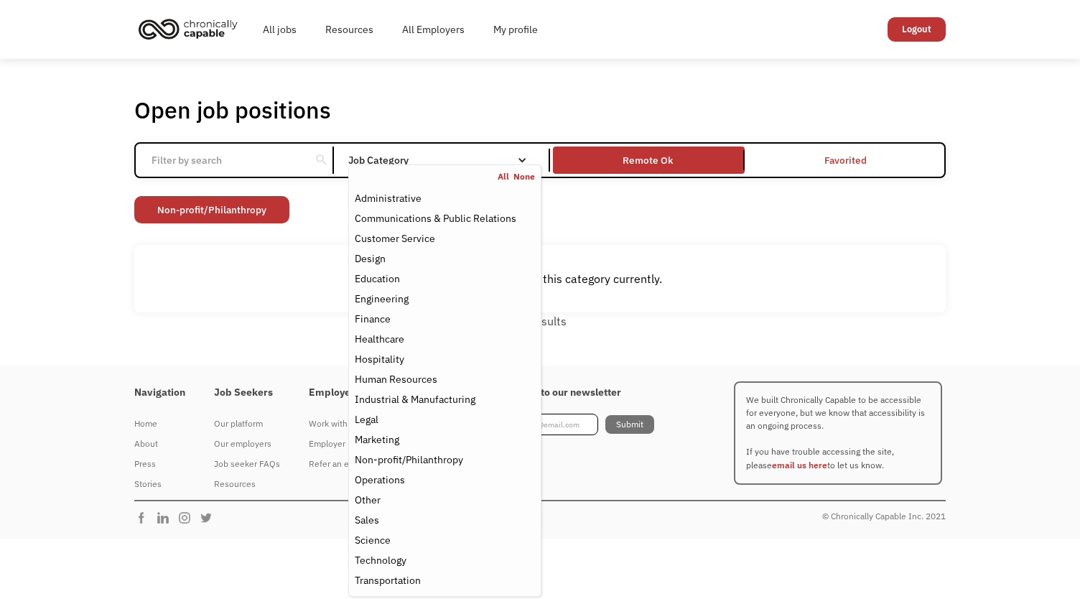
click at [213, 289] on div "There aren't any jobs in this category currently." at bounding box center [539, 278] width 811 height 67
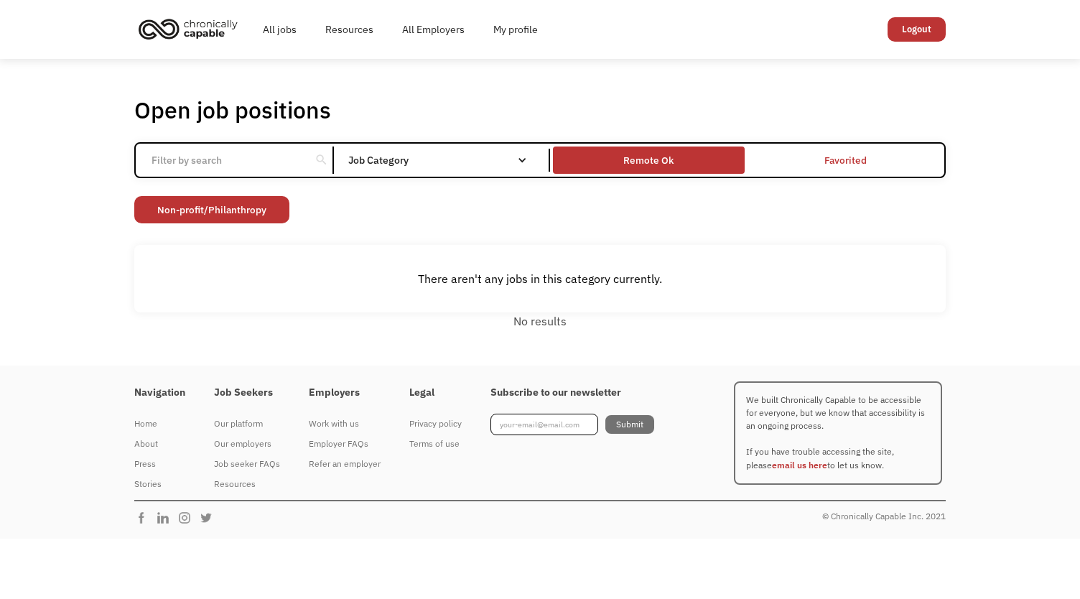
click at [618, 162] on div "Remote Ok" at bounding box center [648, 160] width 191 height 20
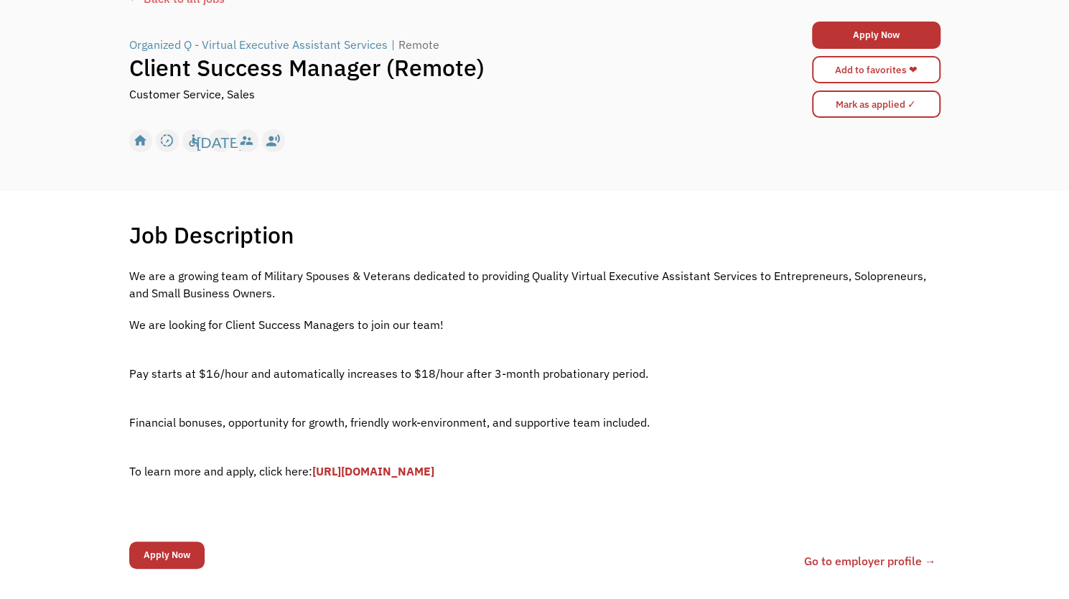
scroll to position [106, 0]
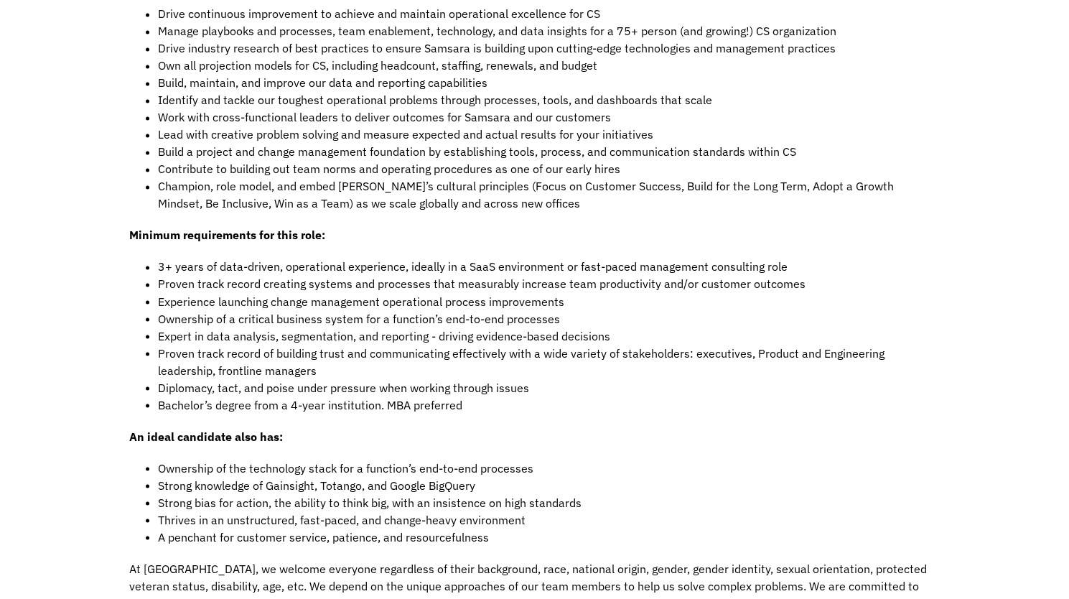
scroll to position [1311, 0]
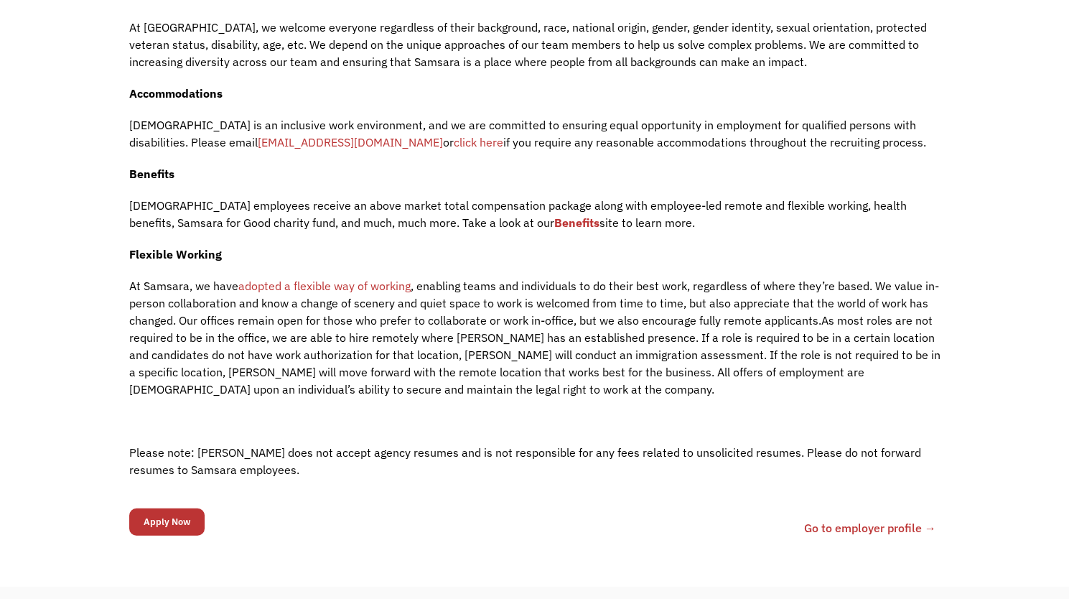
scroll to position [1853, 0]
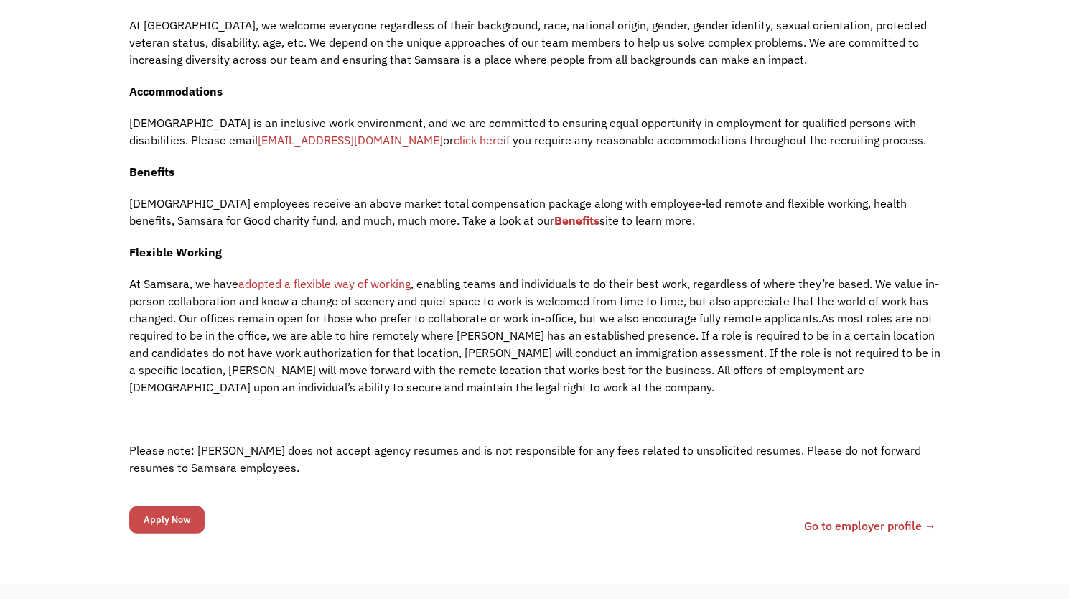
click at [181, 506] on input "Apply Now" at bounding box center [166, 519] width 75 height 27
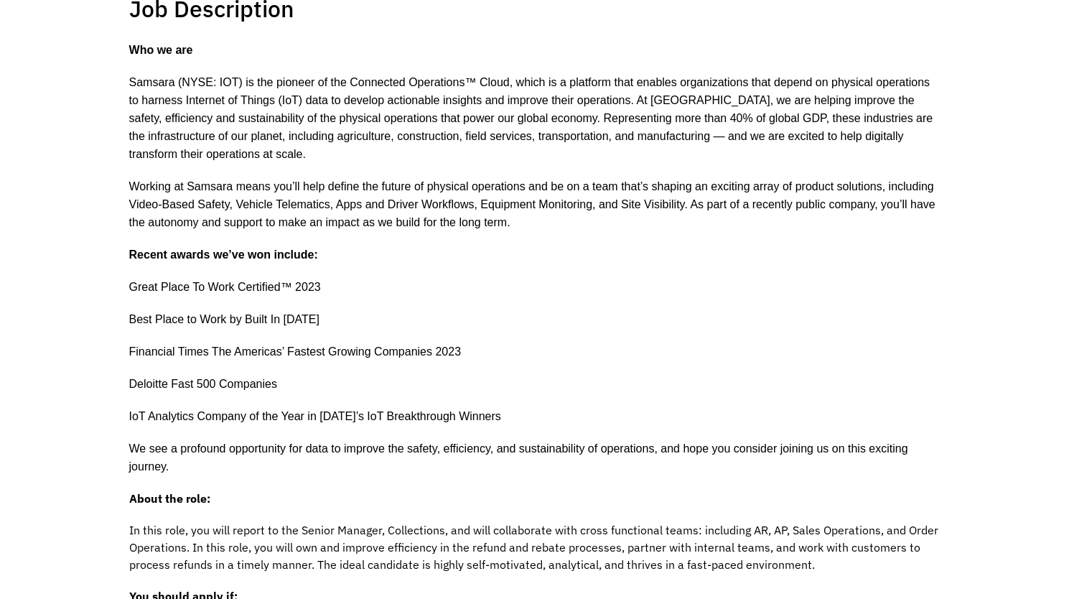
scroll to position [0, 0]
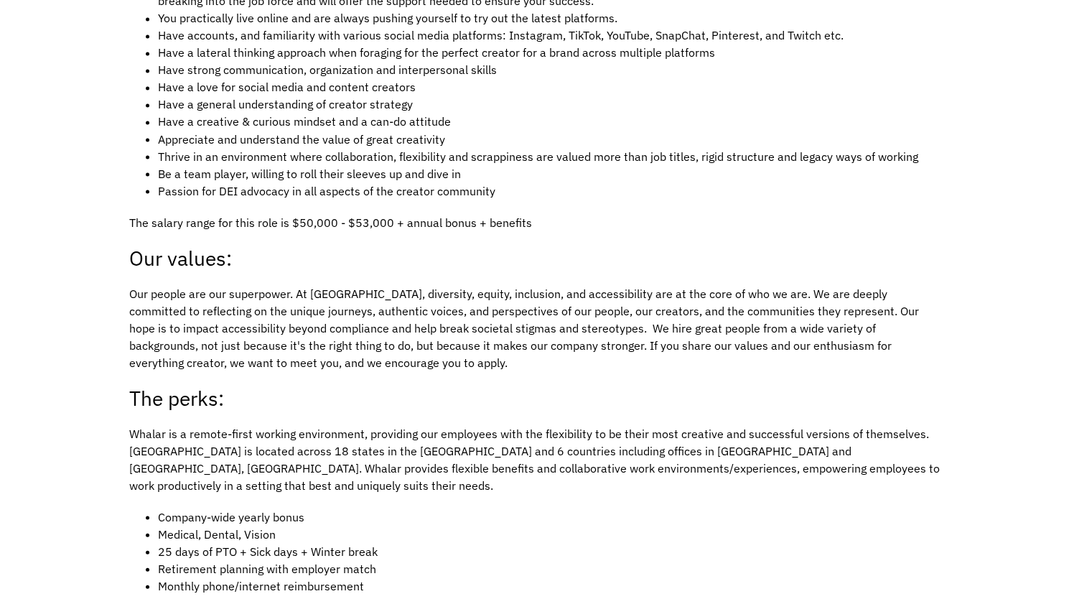
scroll to position [1481, 0]
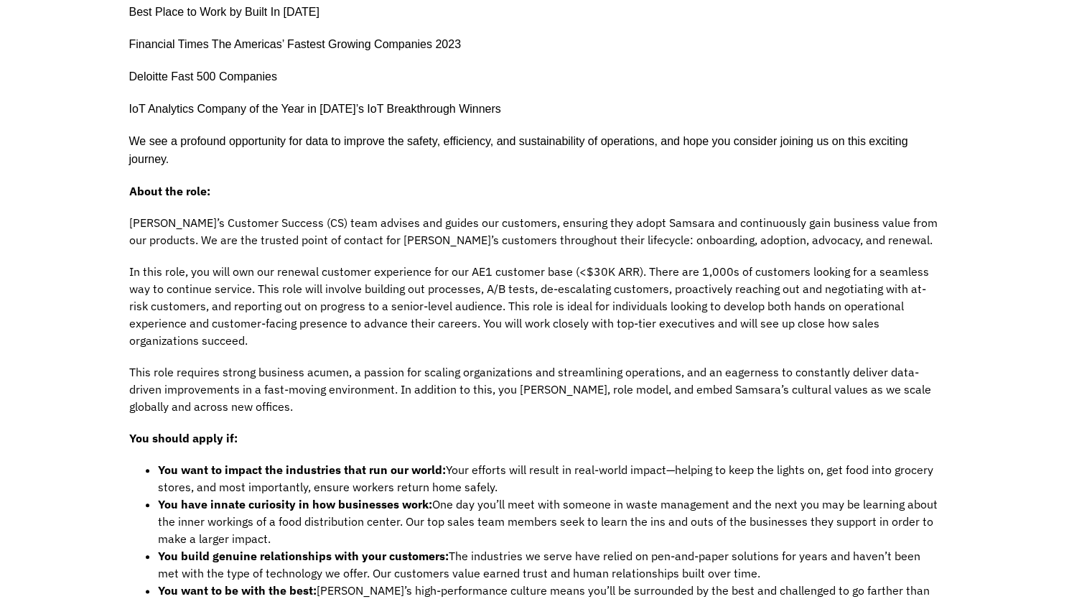
scroll to position [640, 0]
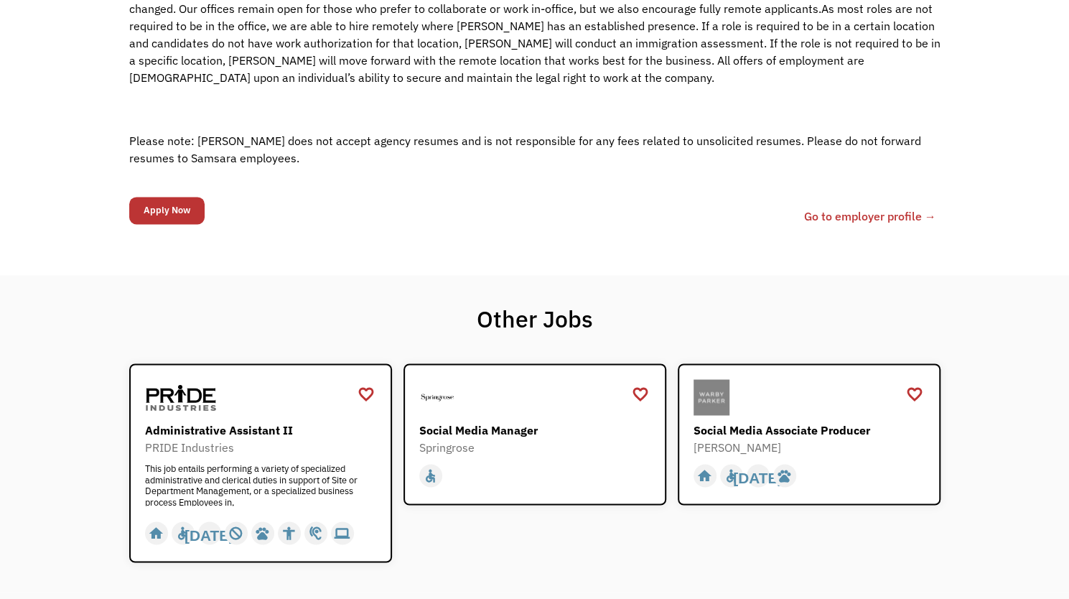
scroll to position [1356, 0]
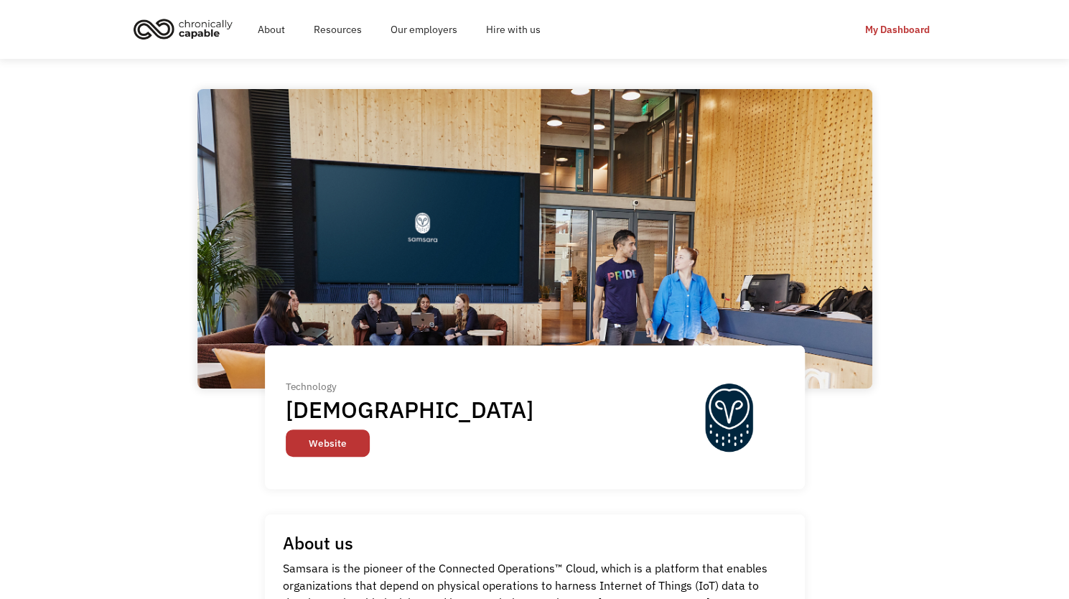
click at [337, 439] on link "Website" at bounding box center [328, 442] width 84 height 27
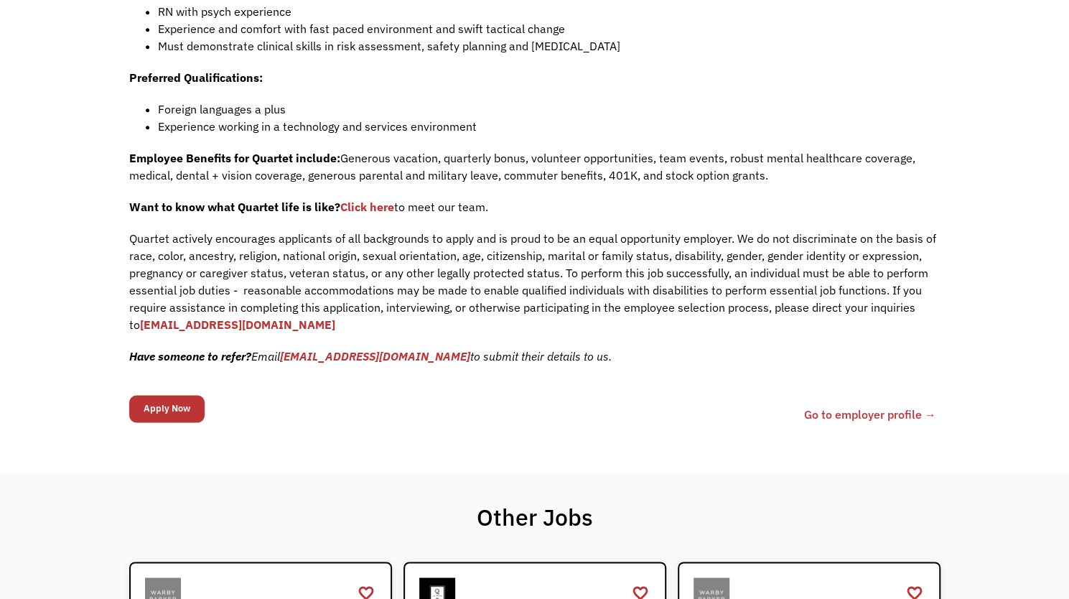
scroll to position [1057, 0]
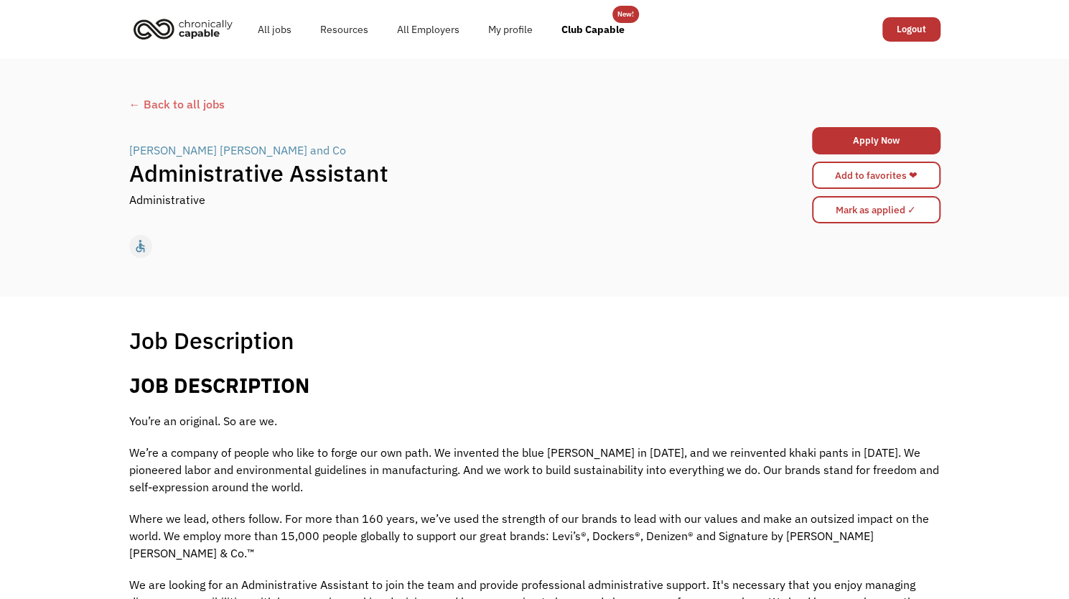
click at [400, 212] on div "Levi Strauss and Co | Administrative Assistant Administrative Apply Now 68a4edd…" at bounding box center [534, 175] width 811 height 103
